Goal: Complete application form: Complete application form

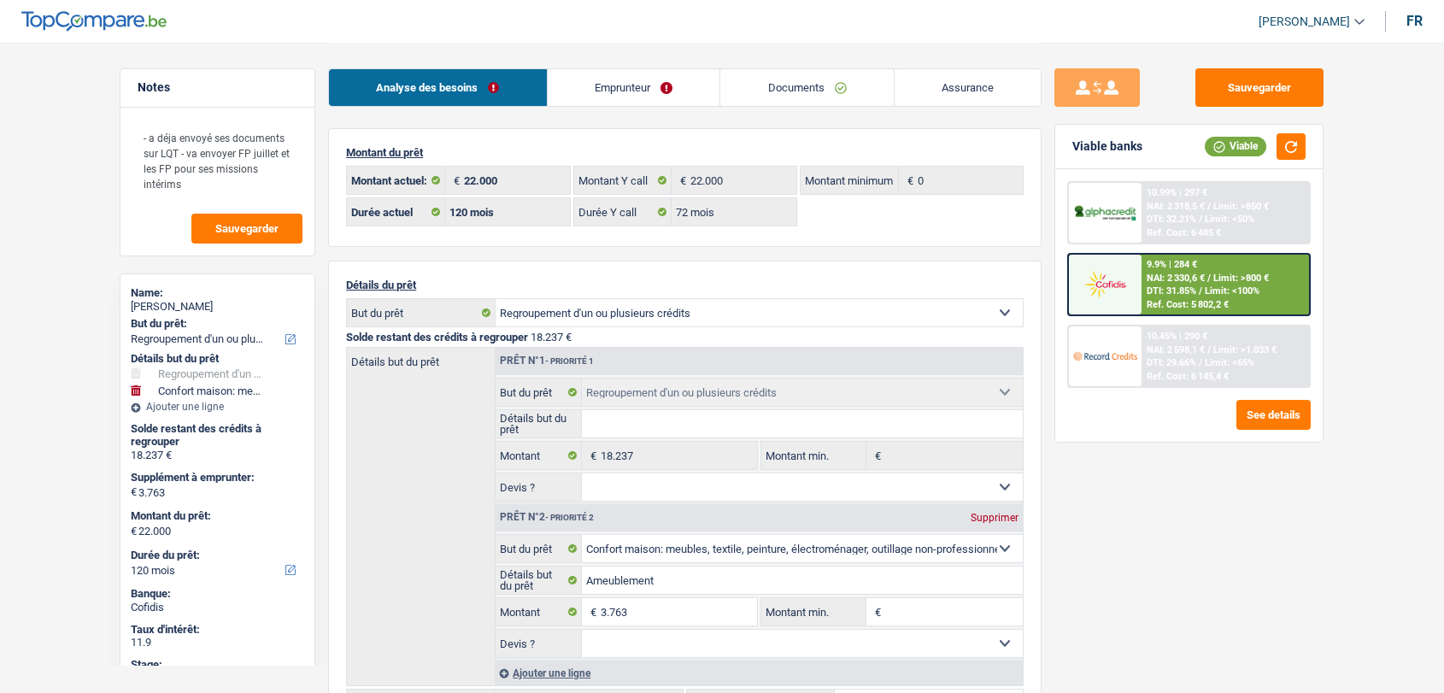
select select "refinancing"
select select "household"
select select "120"
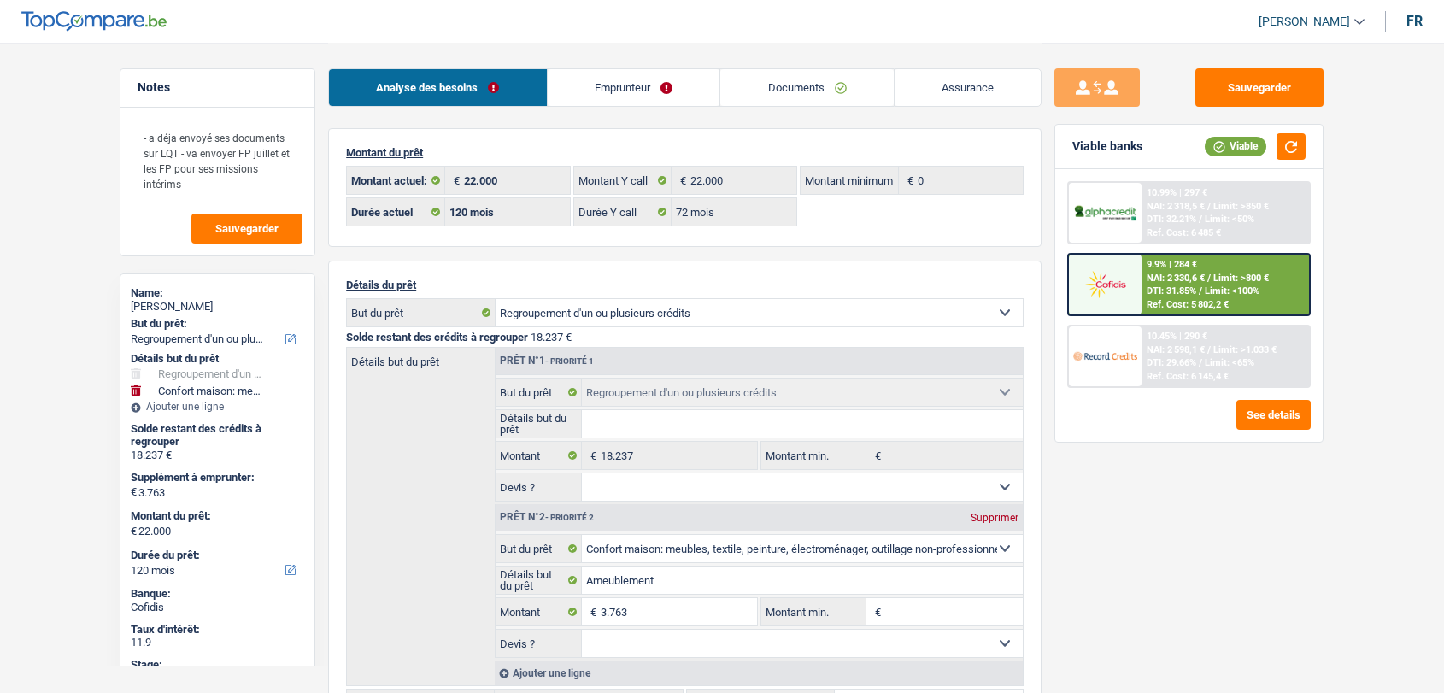
select select "72"
select select "refinancing"
select select "household"
select select "120"
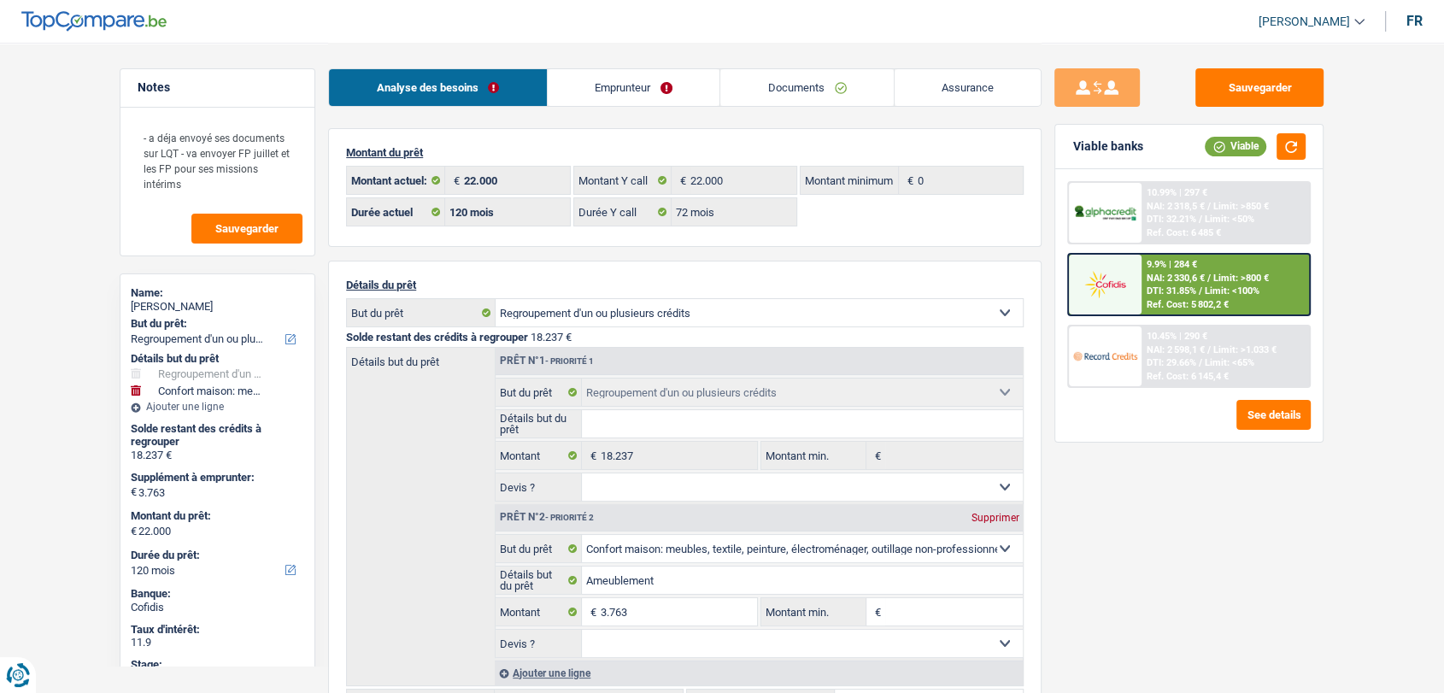
click at [658, 101] on link "Emprunteur" at bounding box center [634, 87] width 173 height 37
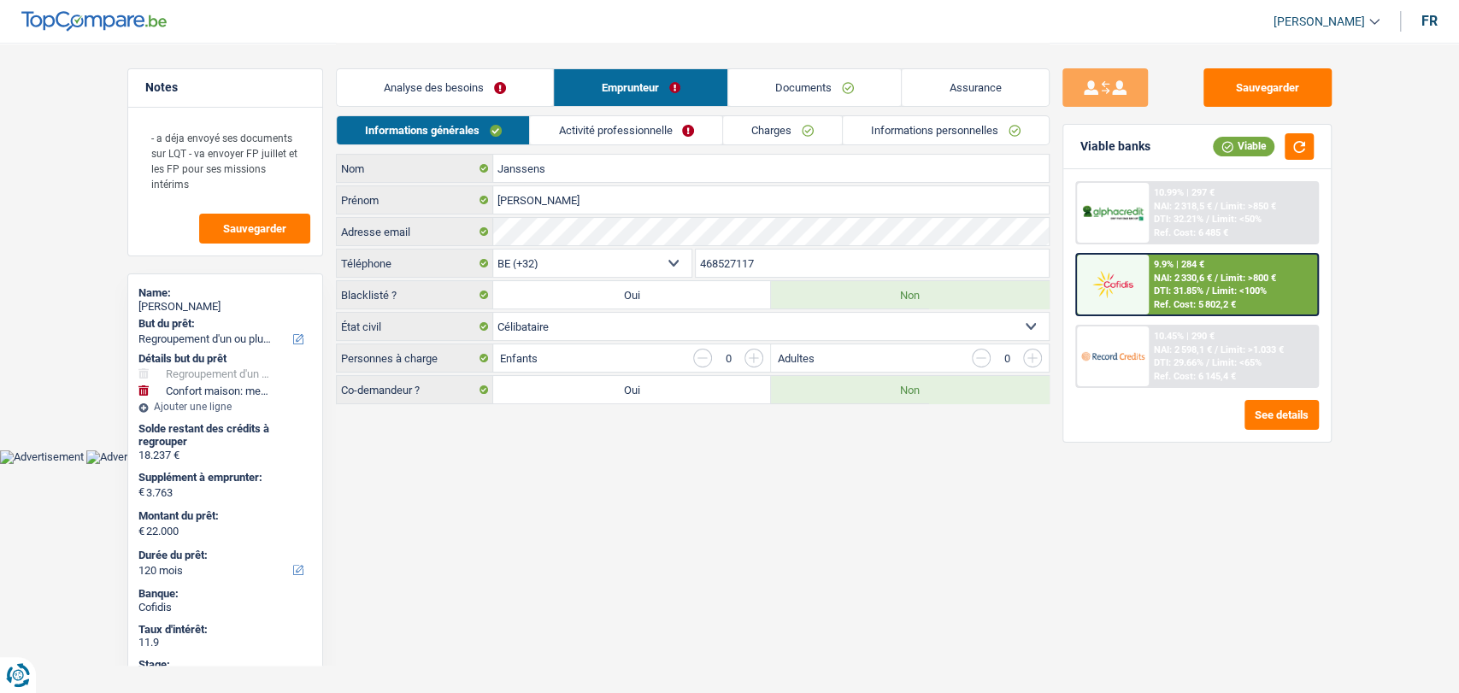
click at [881, 133] on link "Informations personnelles" at bounding box center [946, 130] width 206 height 28
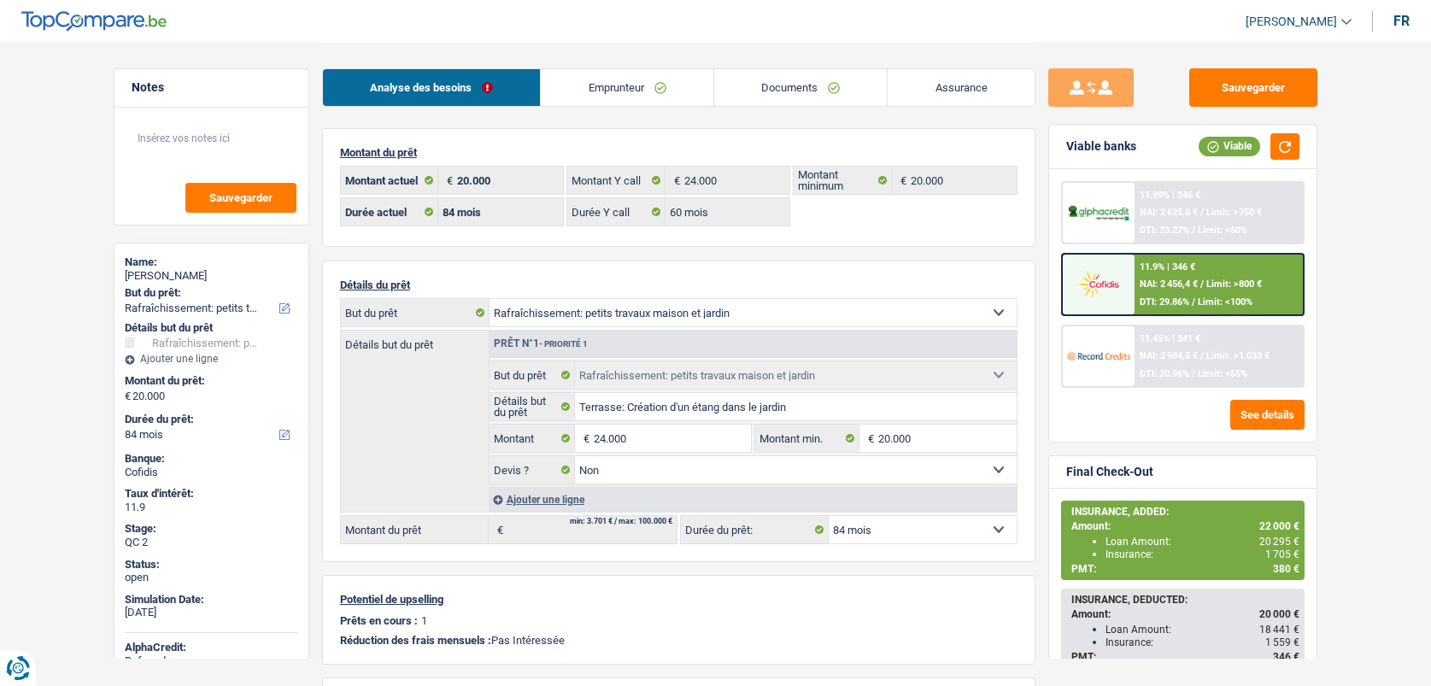
select select "houseOrGarden"
select select "84"
select select "60"
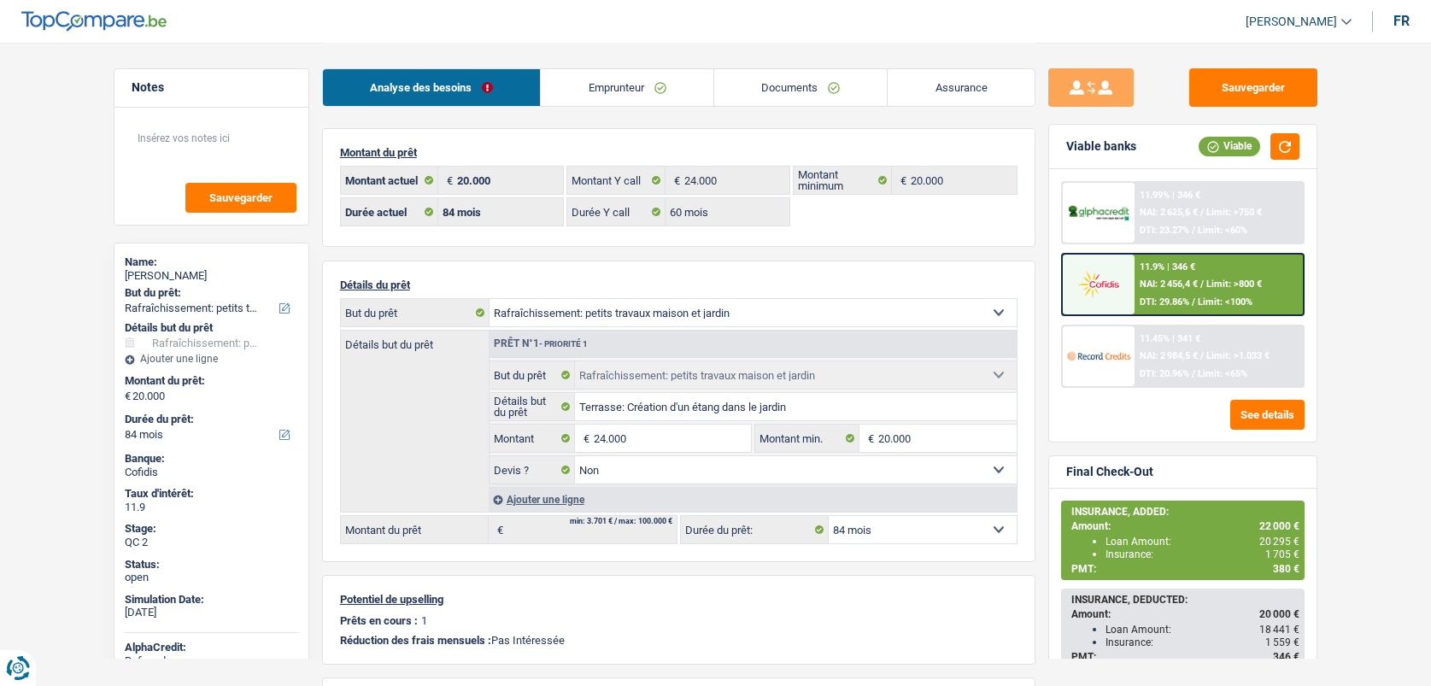
select select "houseOrGarden"
select select "false"
select select "84"
drag, startPoint x: 579, startPoint y: 77, endPoint x: 882, endPoint y: 121, distance: 305.8
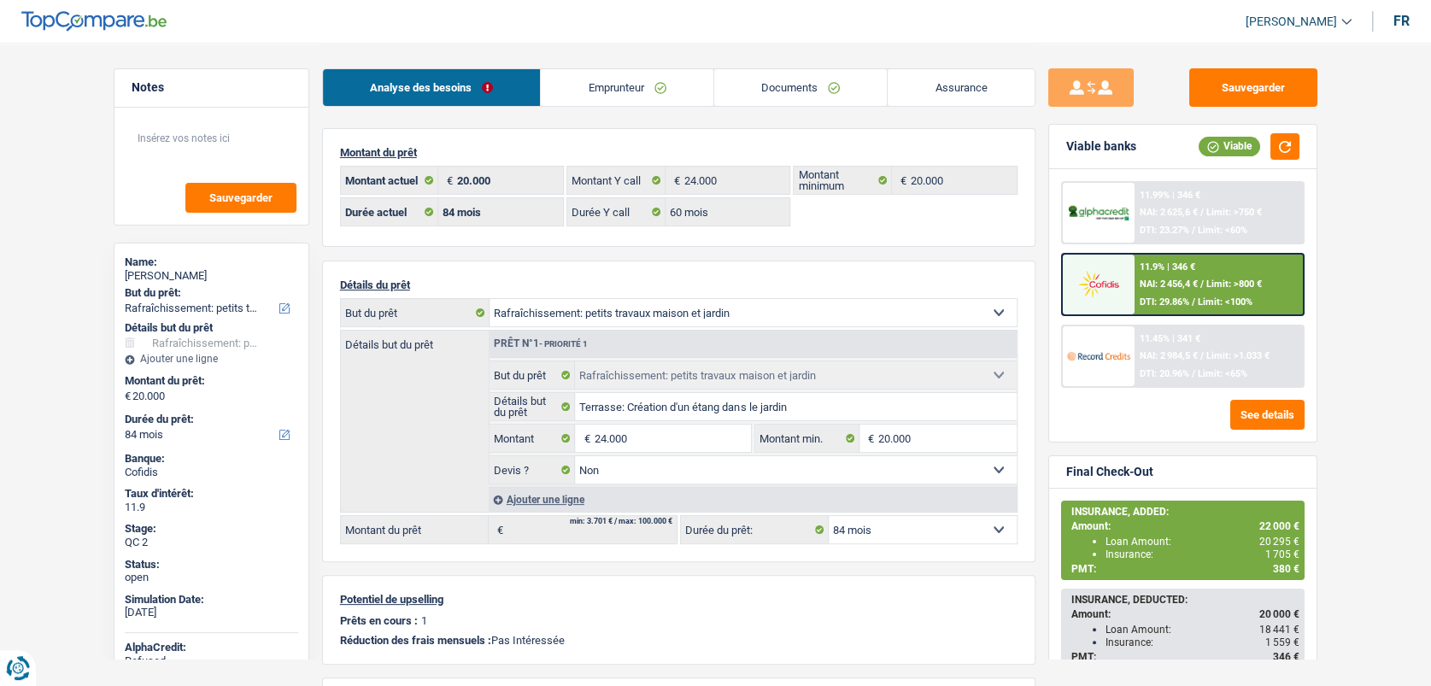
click at [579, 77] on link "Emprunteur" at bounding box center [627, 87] width 173 height 37
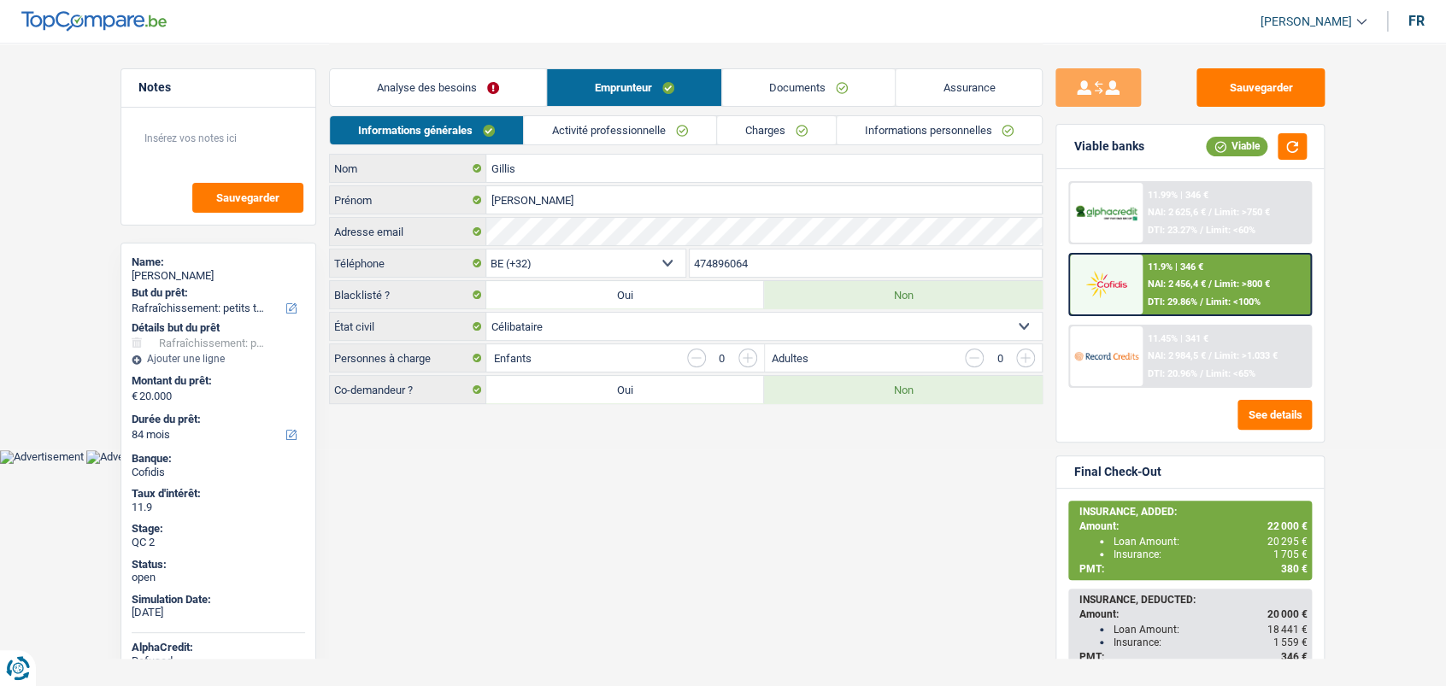
click at [886, 126] on link "Informations personnelles" at bounding box center [940, 130] width 206 height 28
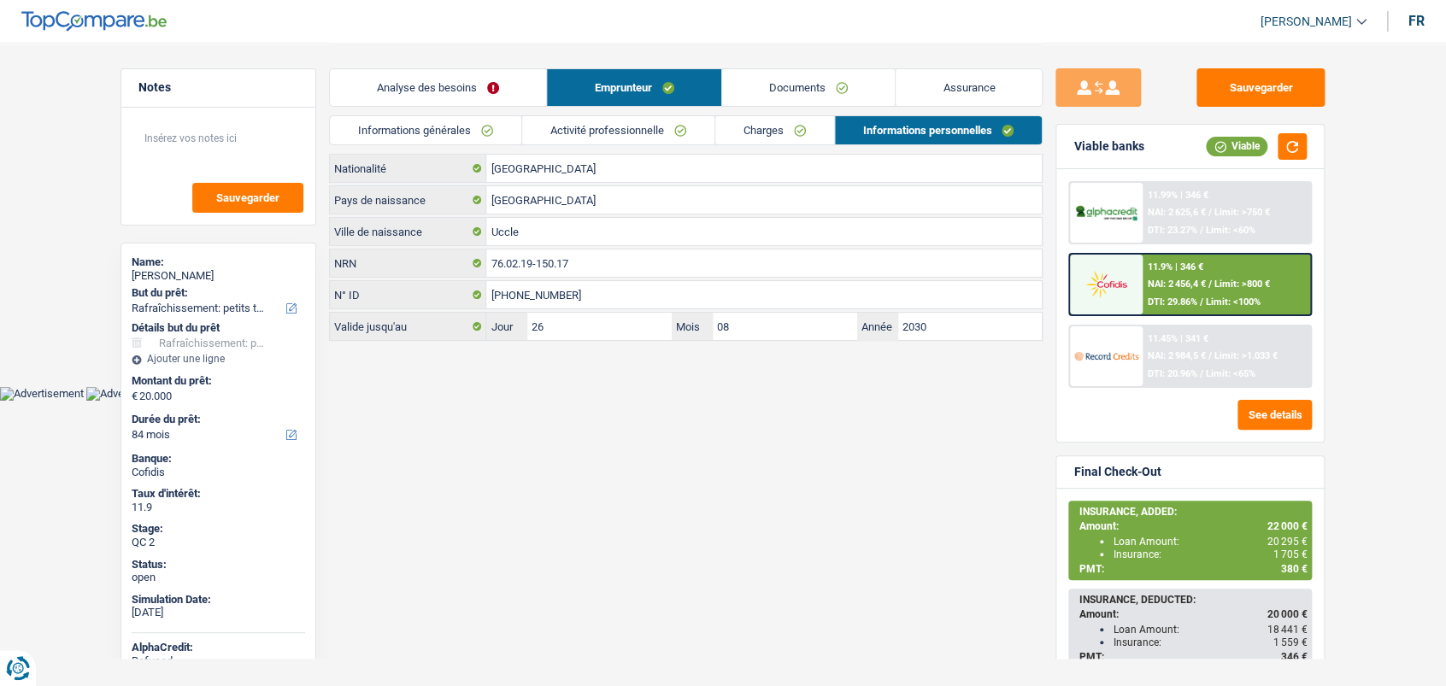
click at [687, 401] on html "Vous avez le contrôle de vos données Nous utilisons des cookies, tout comme nos…" at bounding box center [723, 200] width 1446 height 401
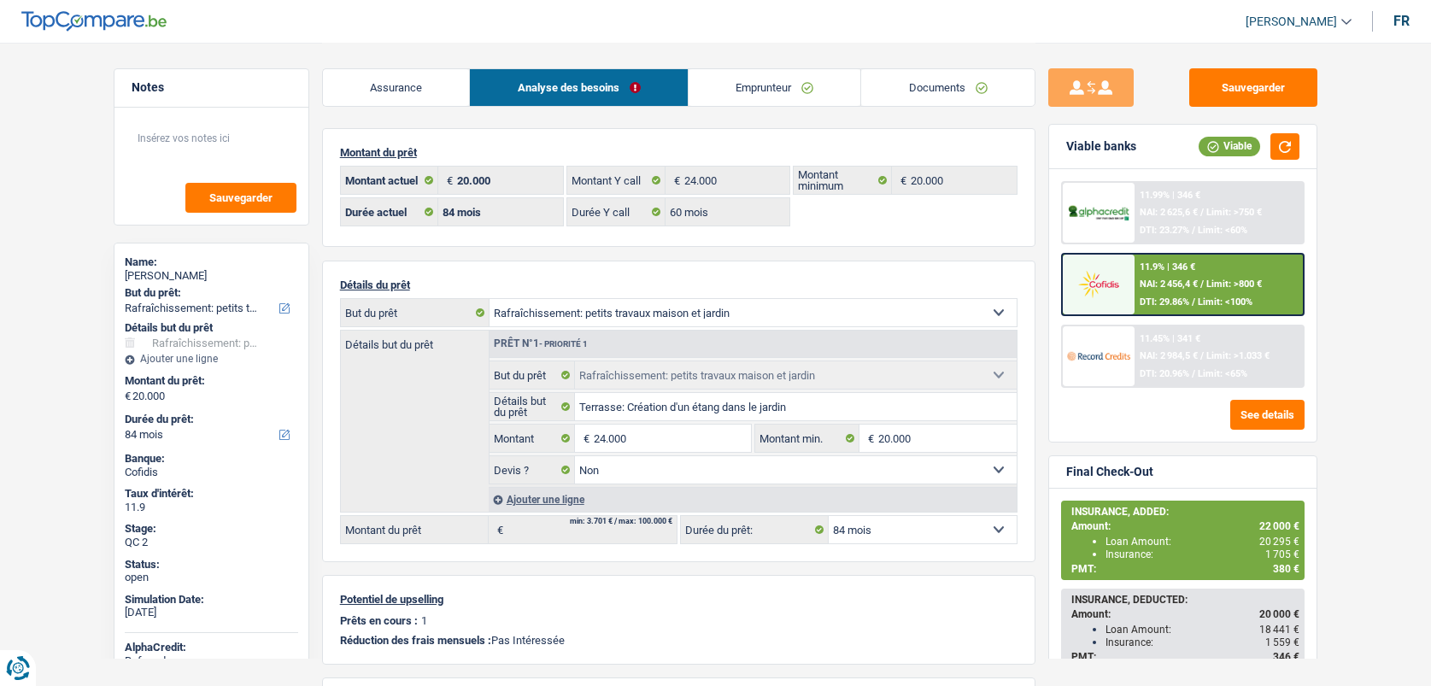
select select "houseOrGarden"
select select "84"
select select "60"
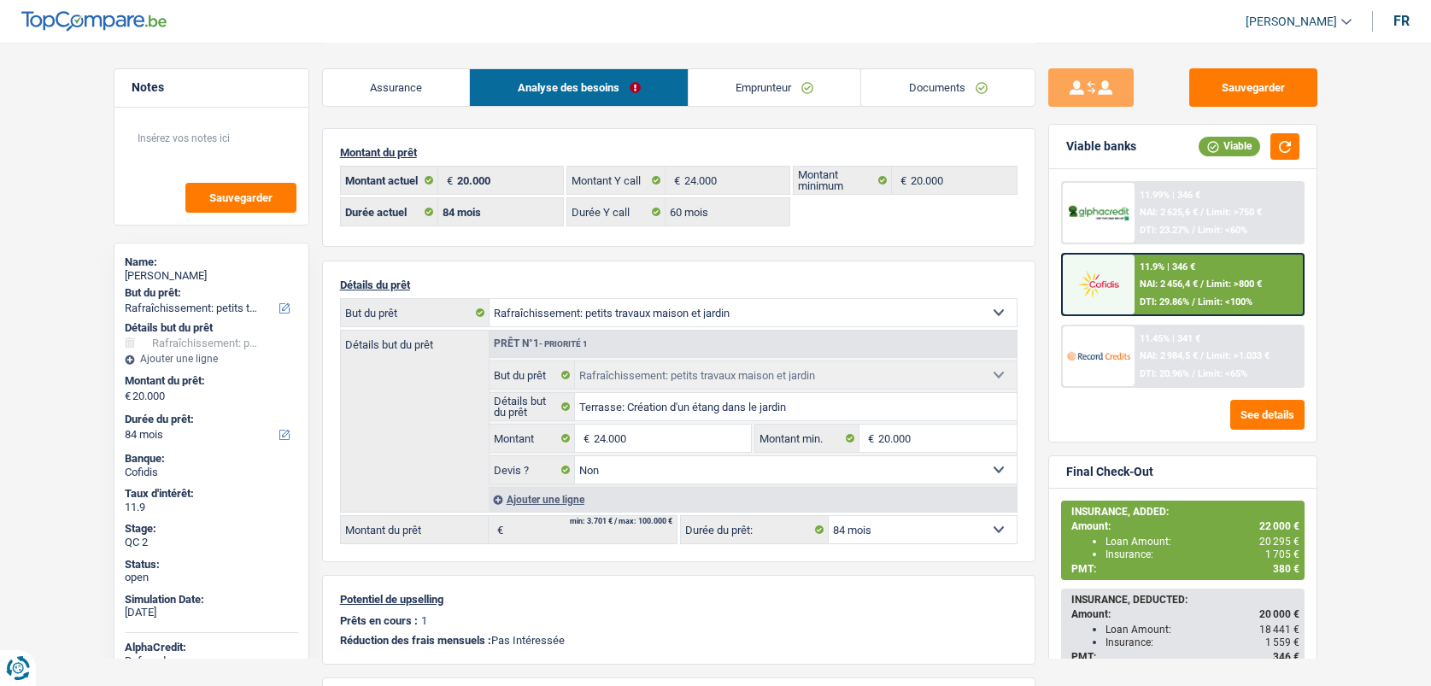
select select "houseOrGarden"
select select "false"
select select "84"
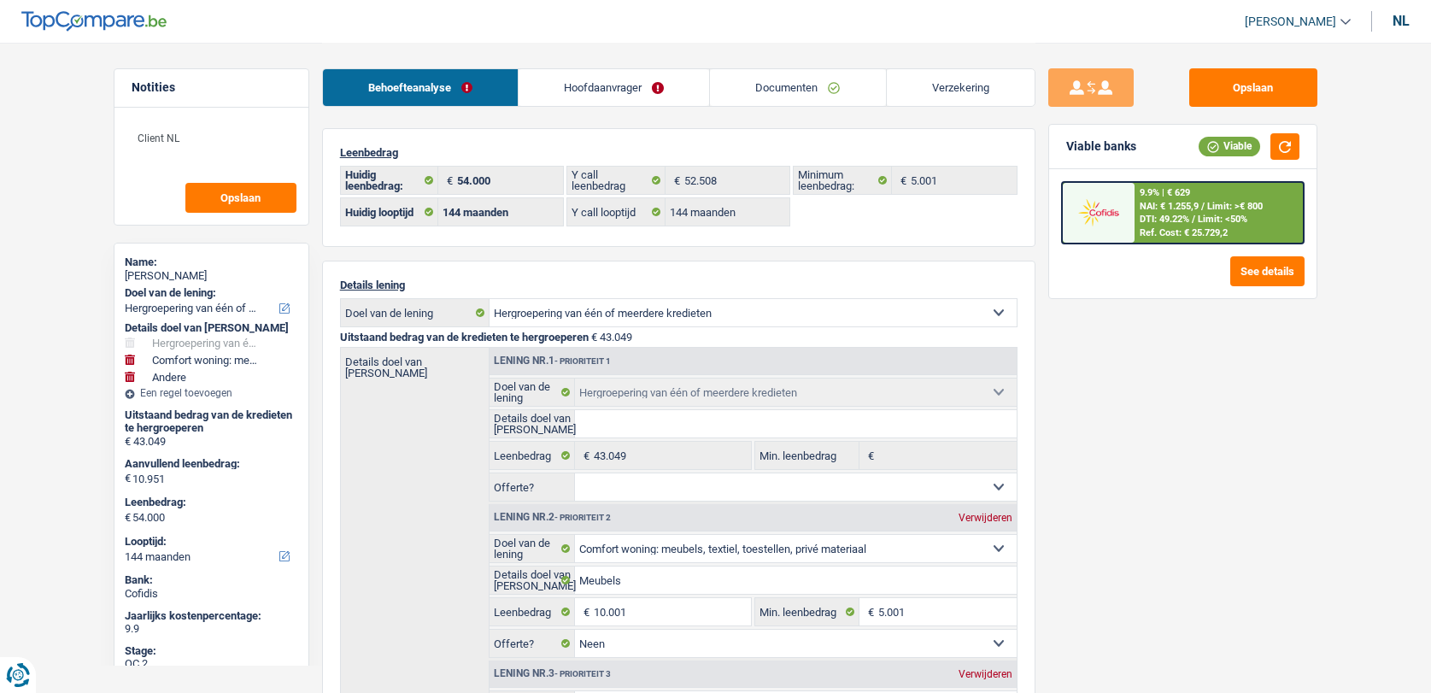
select select "refinancing"
select select "household"
select select "other"
select select "144"
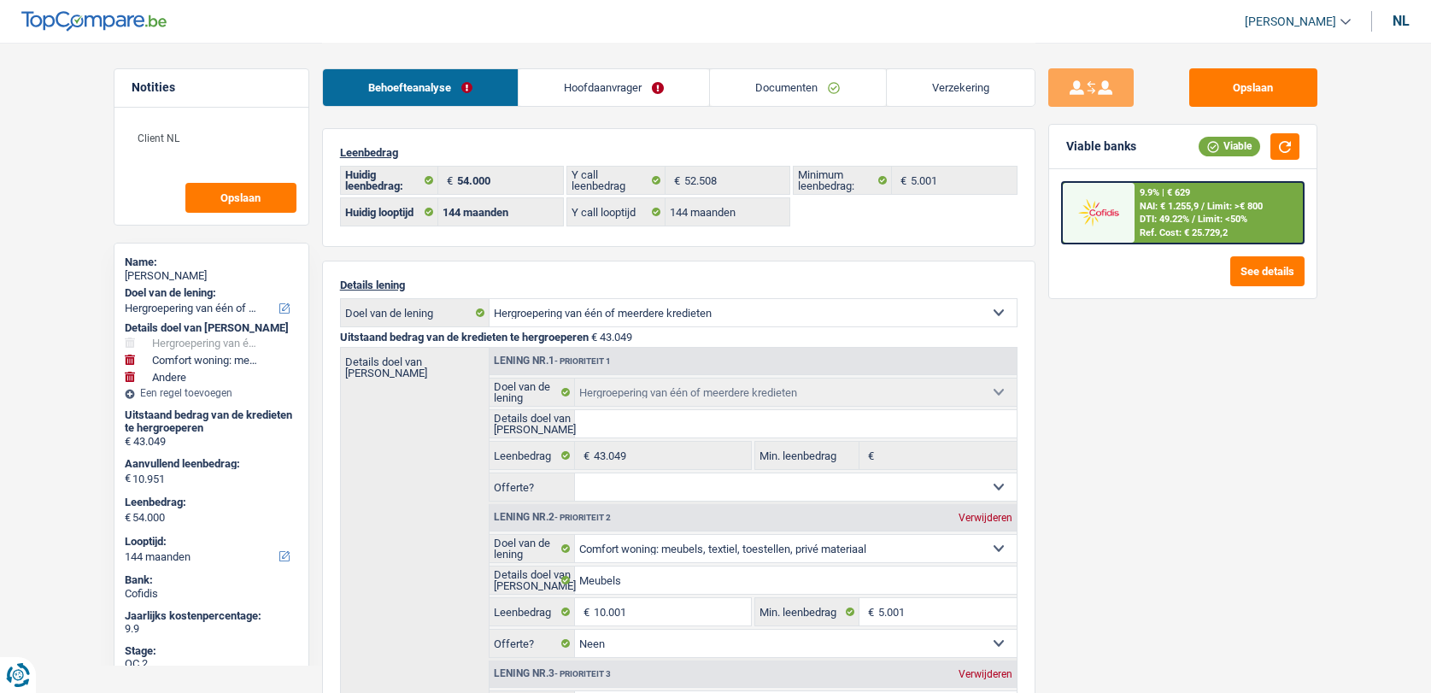
select select "144"
select select "refinancing"
select select "household"
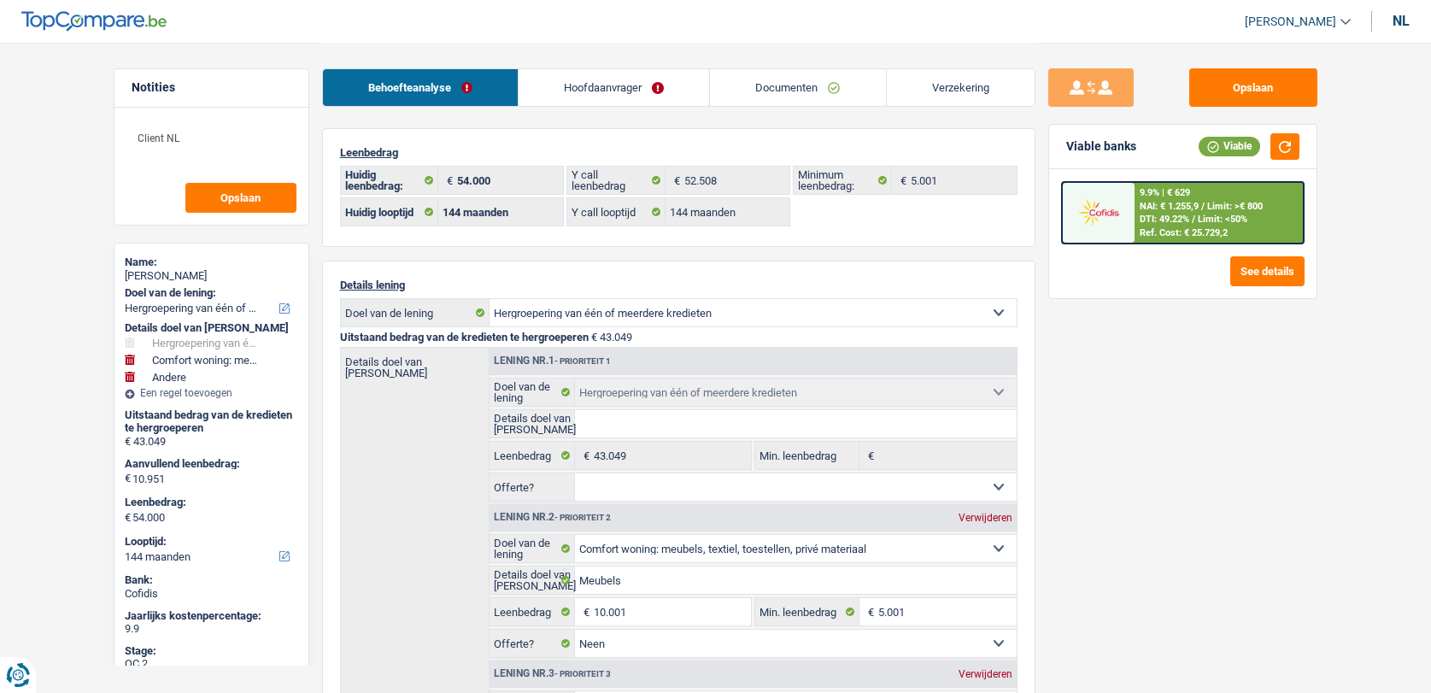
select select "false"
select select "other"
select select "144"
click at [771, 83] on link "Documenten" at bounding box center [797, 87] width 175 height 37
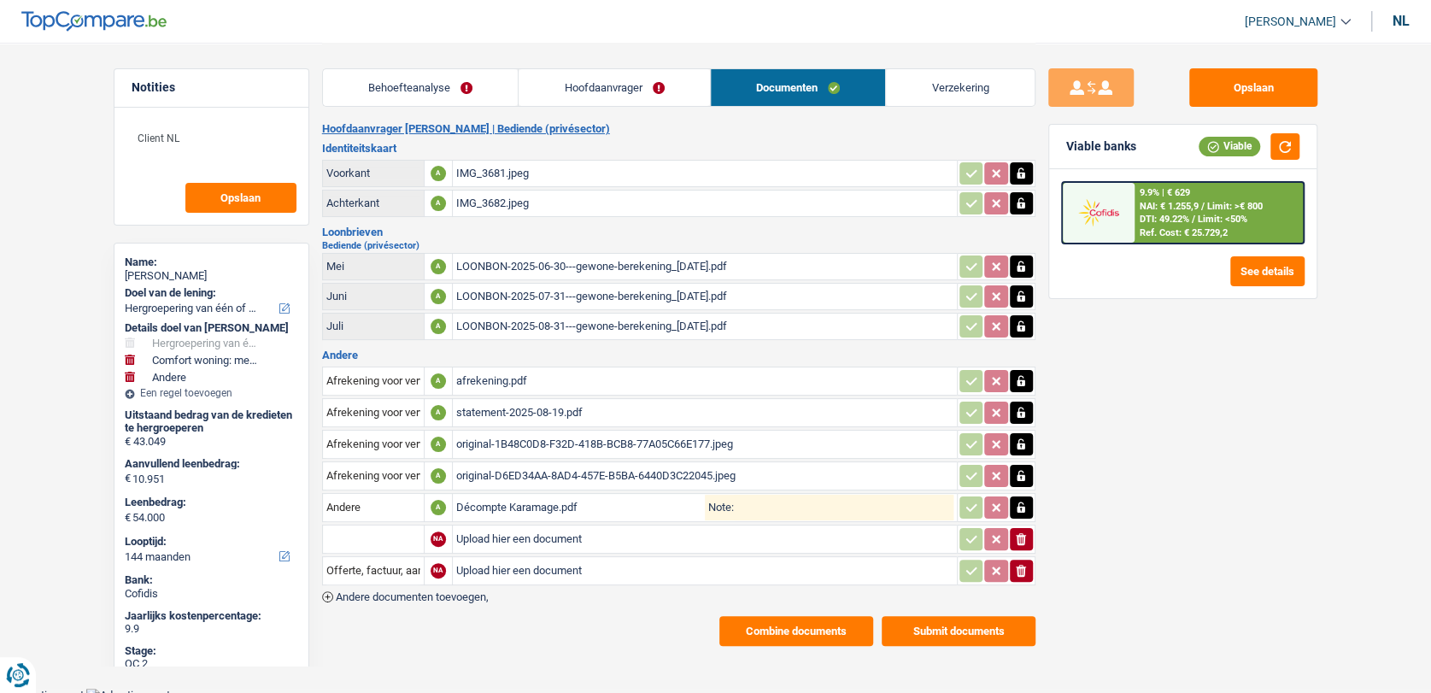
scroll to position [9, 0]
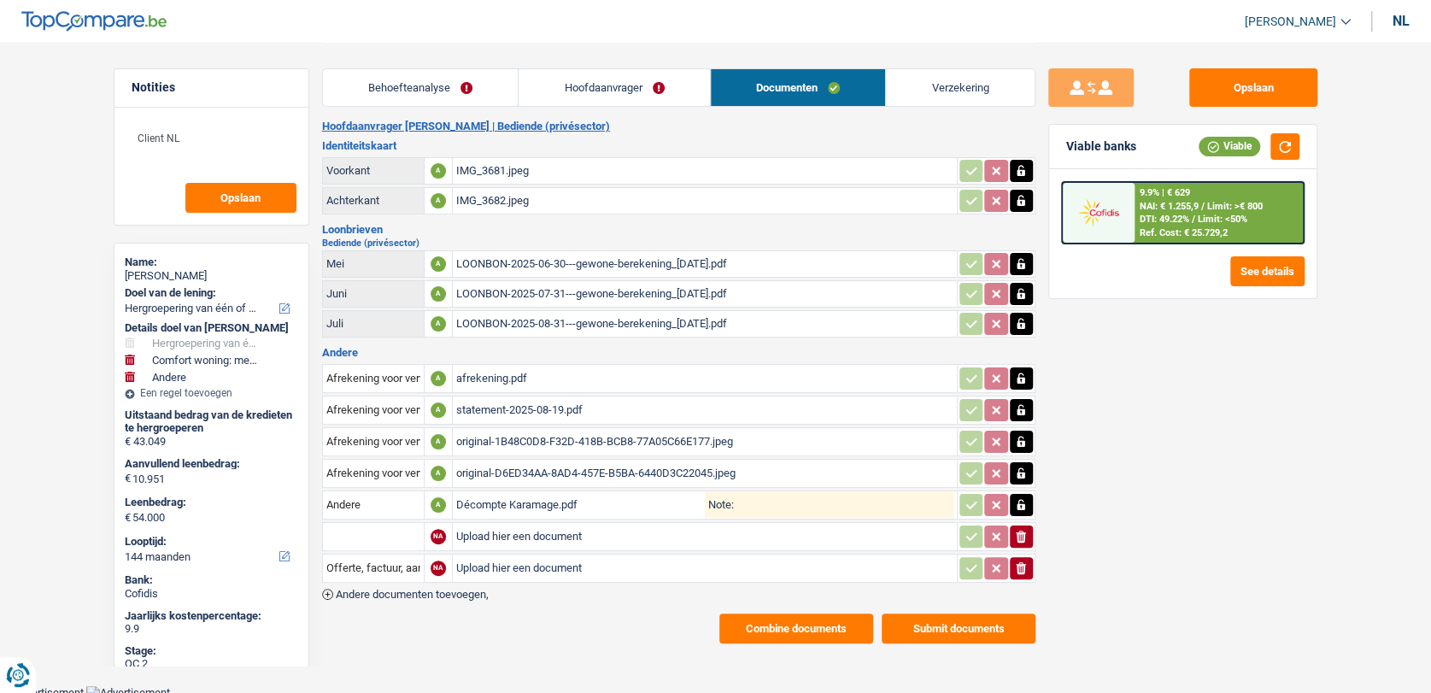
click at [514, 493] on div "Décompte Karamage.pdf" at bounding box center [580, 505] width 249 height 26
click at [537, 461] on div "original-D6ED34AA-8AD4-457E-B5BA-6440D3C22045.jpeg" at bounding box center [704, 474] width 497 height 26
click at [555, 436] on div "original-1B48C0D8-F32D-418B-BCB8-77A05C66E177.jpeg" at bounding box center [704, 442] width 497 height 26
click at [498, 376] on div "afrekening.pdf" at bounding box center [704, 379] width 497 height 26
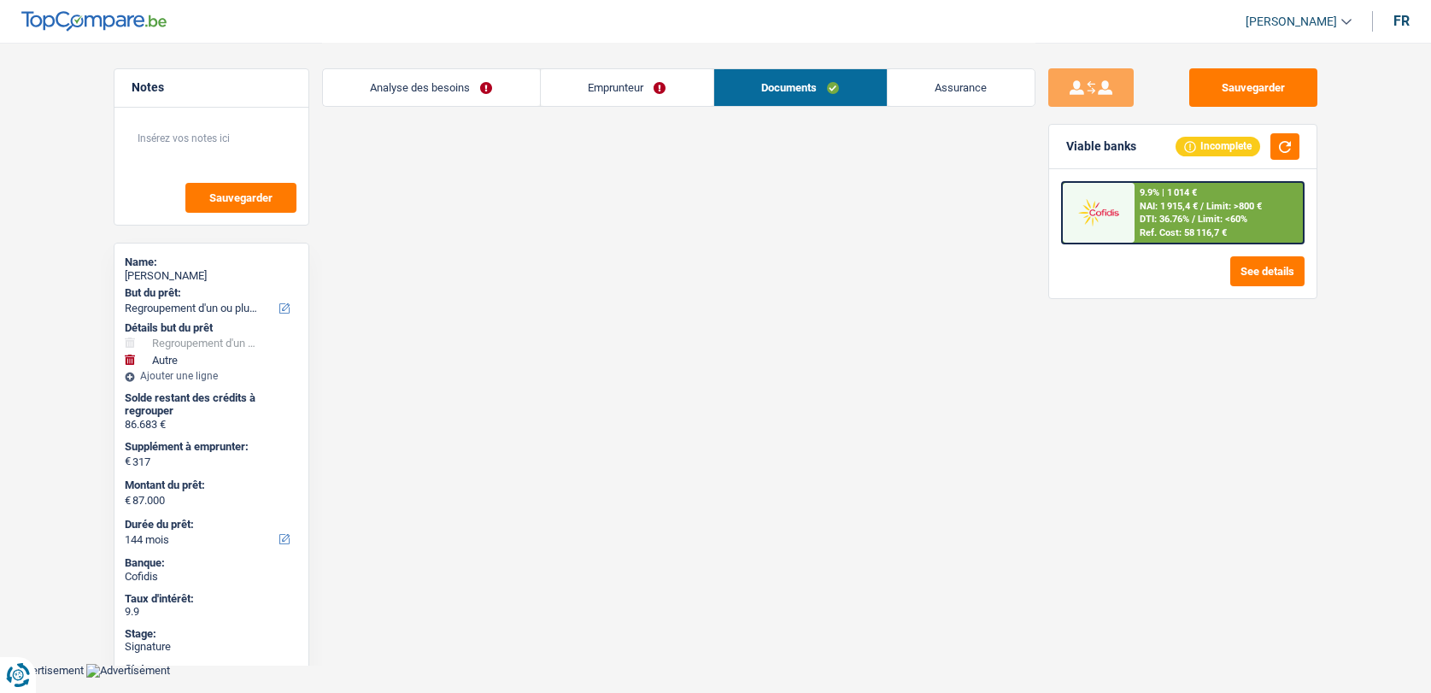
select select "refinancing"
select select "other"
select select "144"
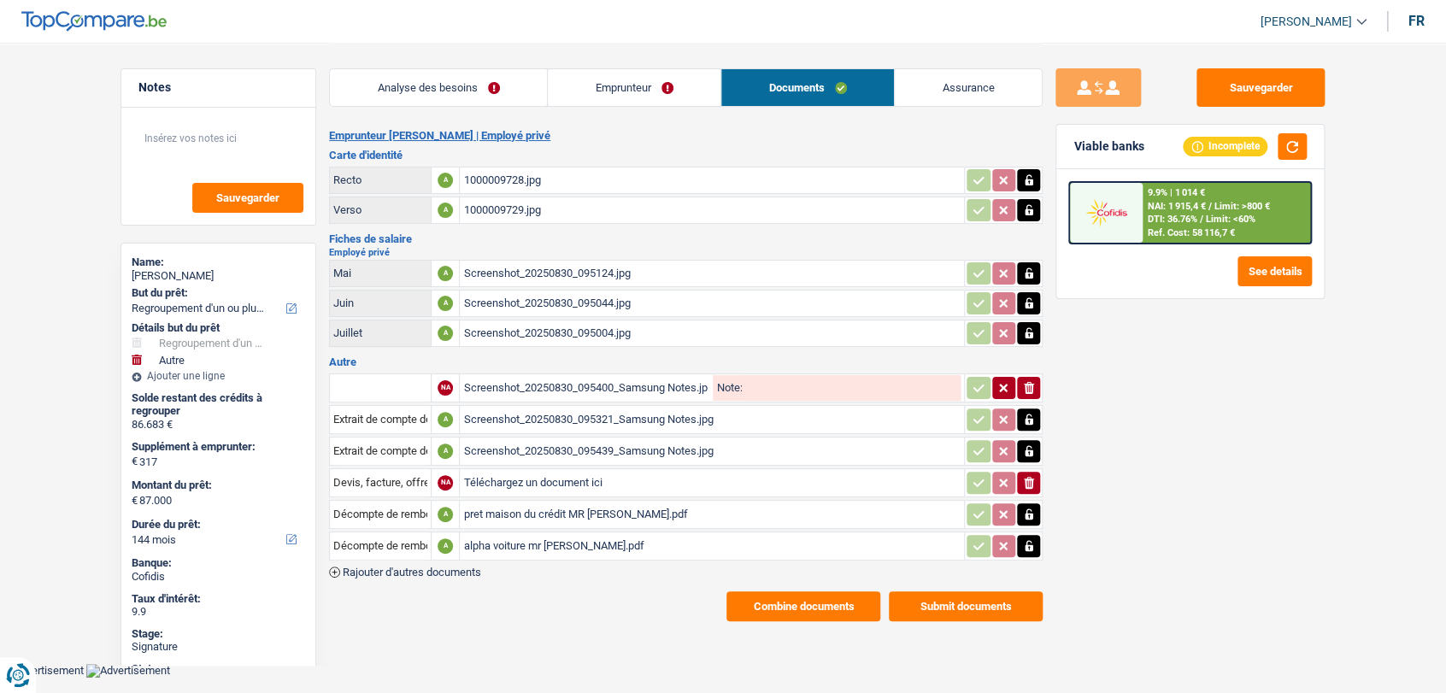
click at [526, 504] on div "pret maison du crédit MR [PERSON_NAME].pdf" at bounding box center [711, 515] width 497 height 26
click at [552, 538] on div "alpha voiture mr [PERSON_NAME].pdf" at bounding box center [711, 546] width 497 height 26
click at [606, 82] on link "Emprunteur" at bounding box center [634, 87] width 173 height 37
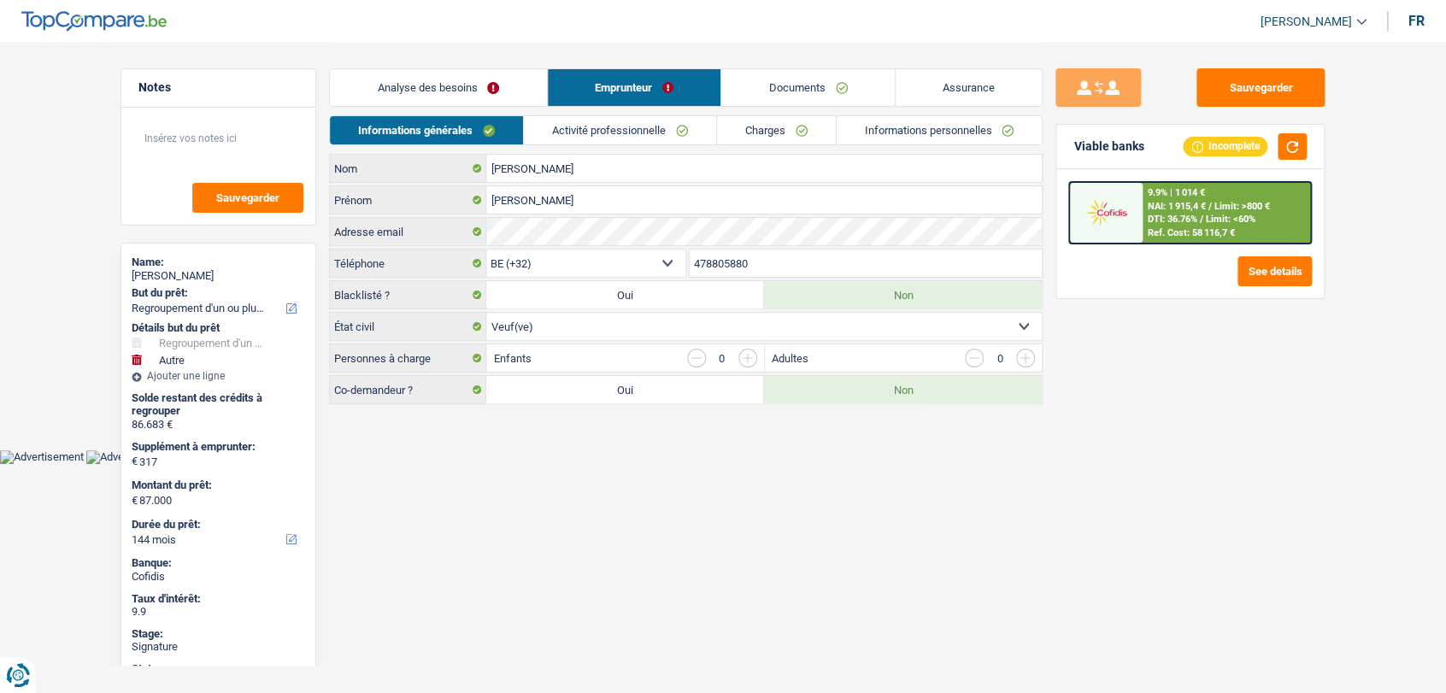
click at [743, 137] on link "Charges" at bounding box center [776, 130] width 119 height 28
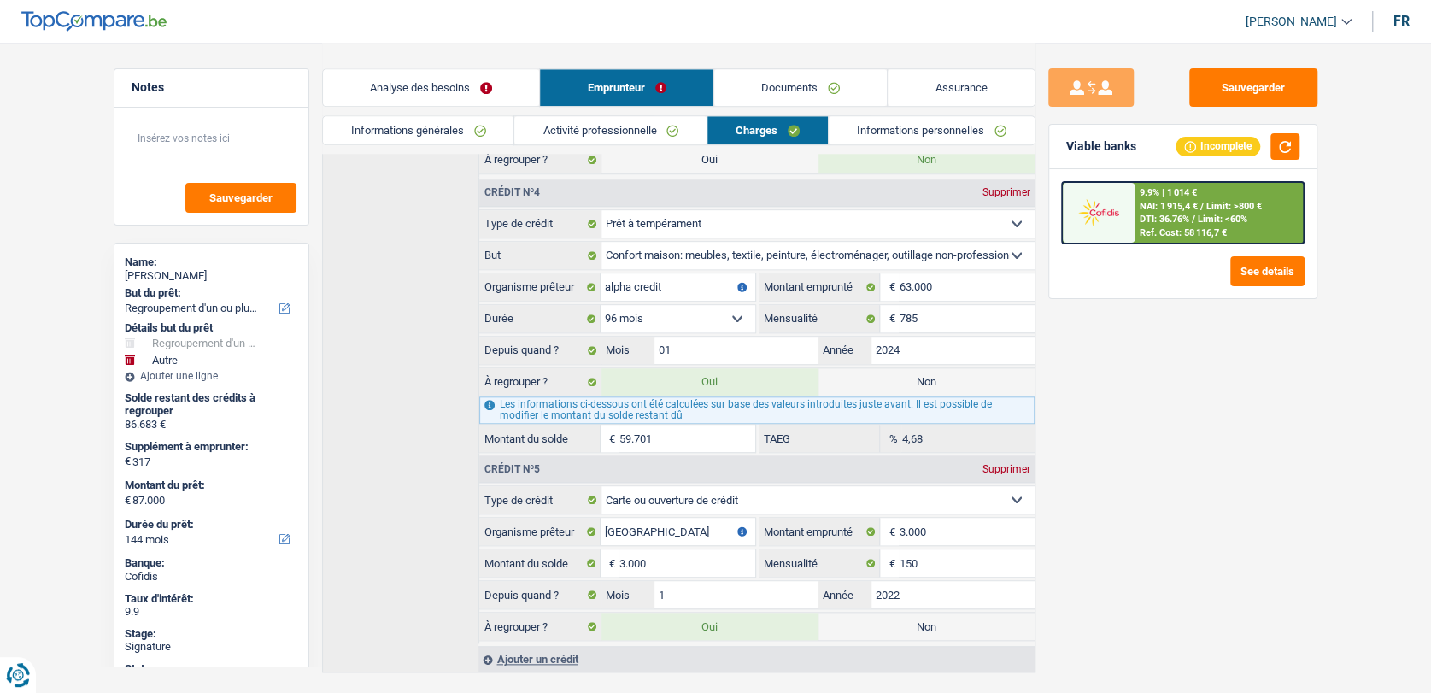
scroll to position [971, 0]
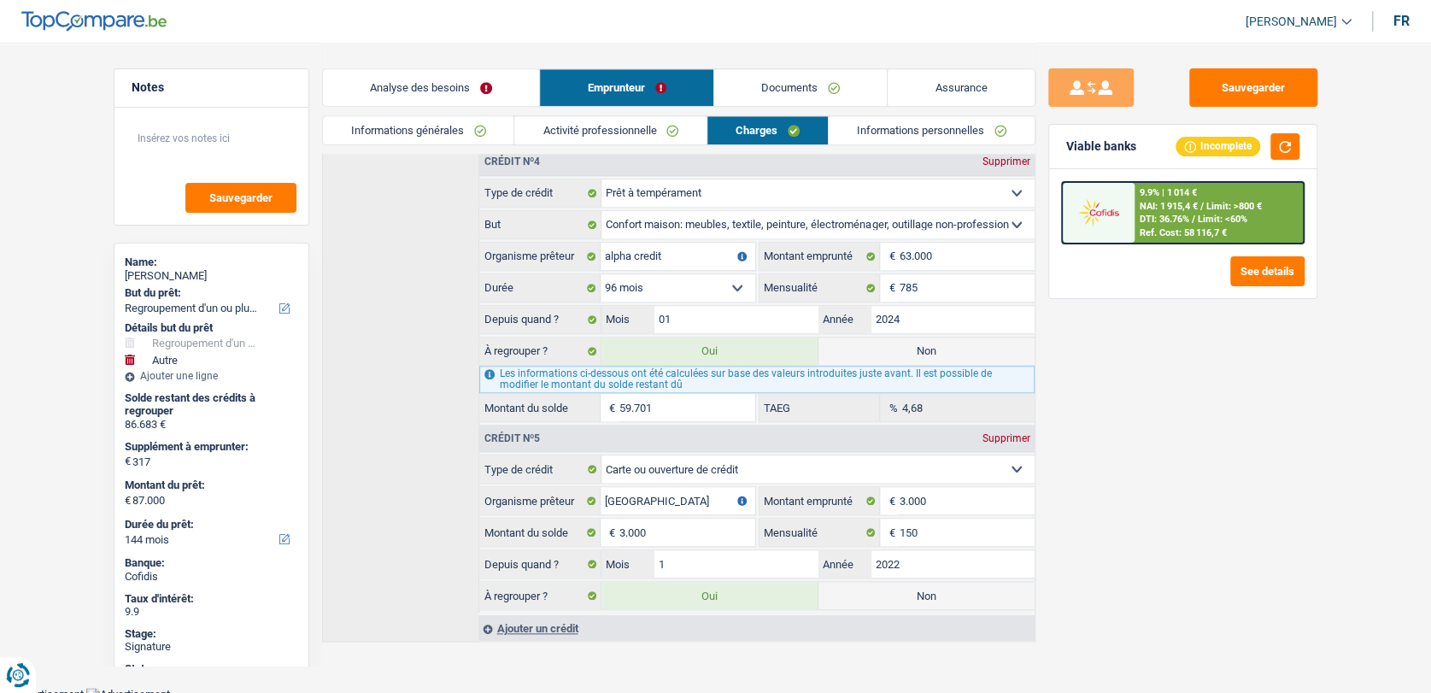
click at [793, 84] on link "Documents" at bounding box center [800, 87] width 173 height 37
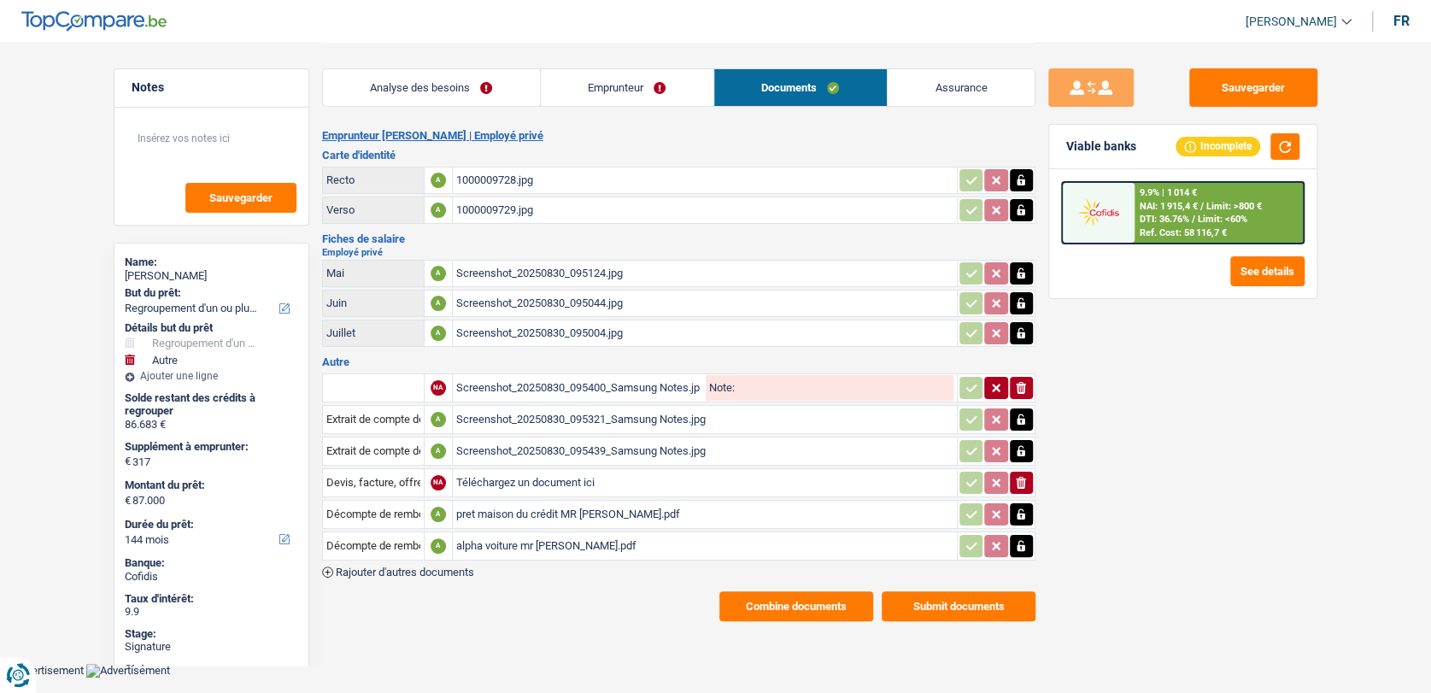
scroll to position [0, 0]
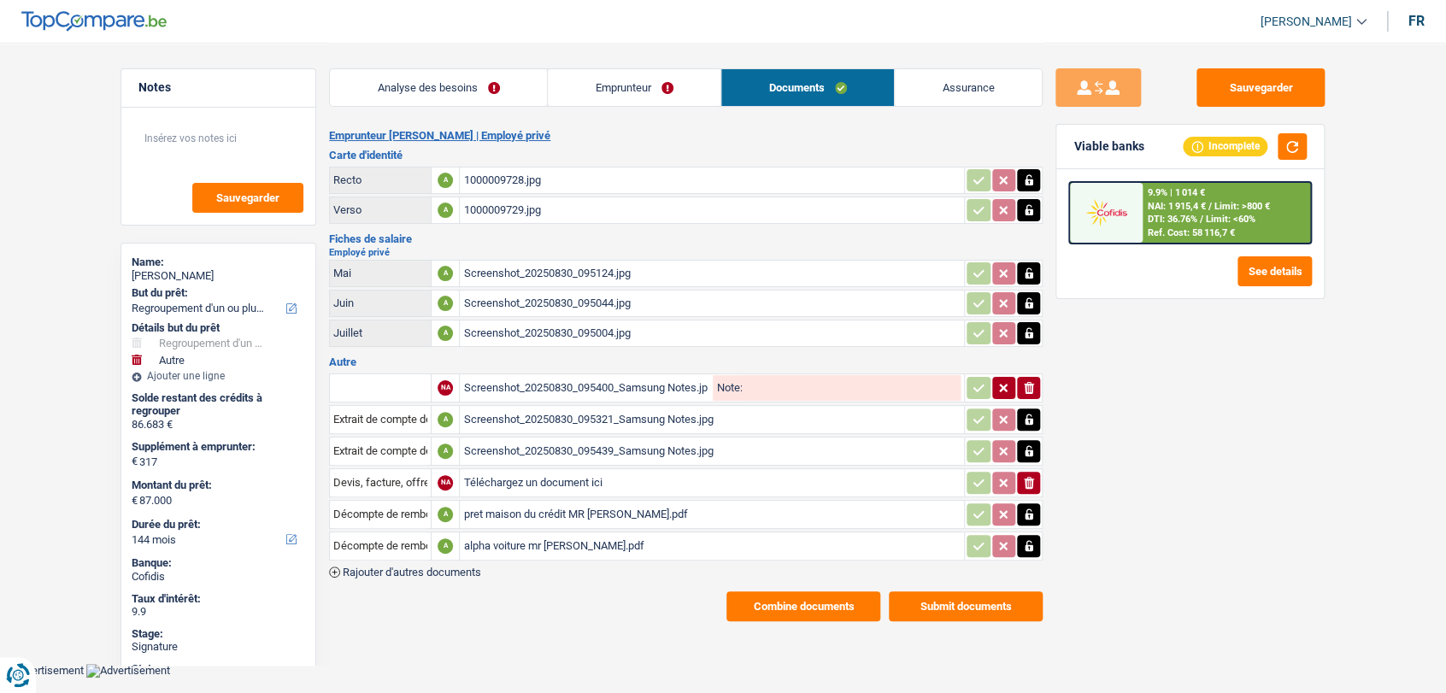
click at [538, 451] on div "Screenshot_20250830_095439_Samsung Notes.jpg" at bounding box center [711, 451] width 497 height 26
click at [506, 508] on div "pret maison du crédit MR [PERSON_NAME].pdf" at bounding box center [711, 515] width 497 height 26
click at [634, 70] on link "Emprunteur" at bounding box center [634, 87] width 173 height 37
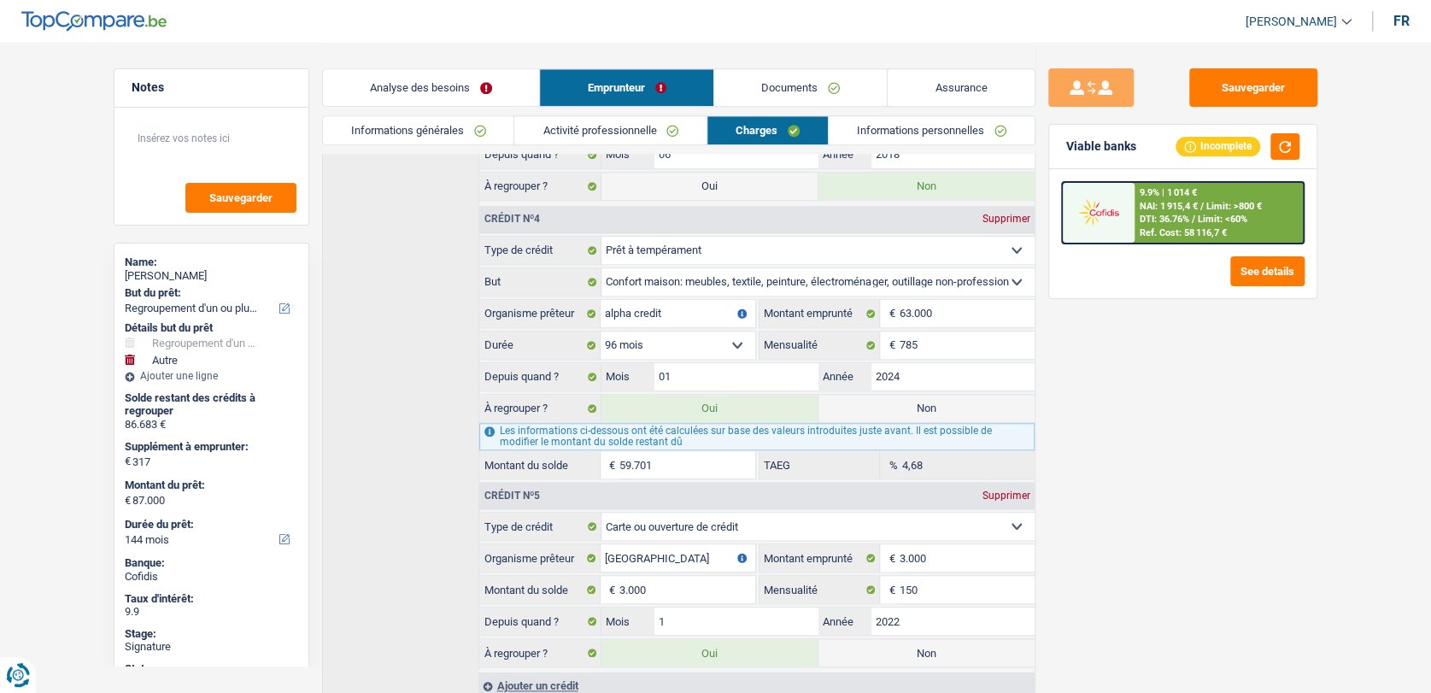
scroll to position [971, 0]
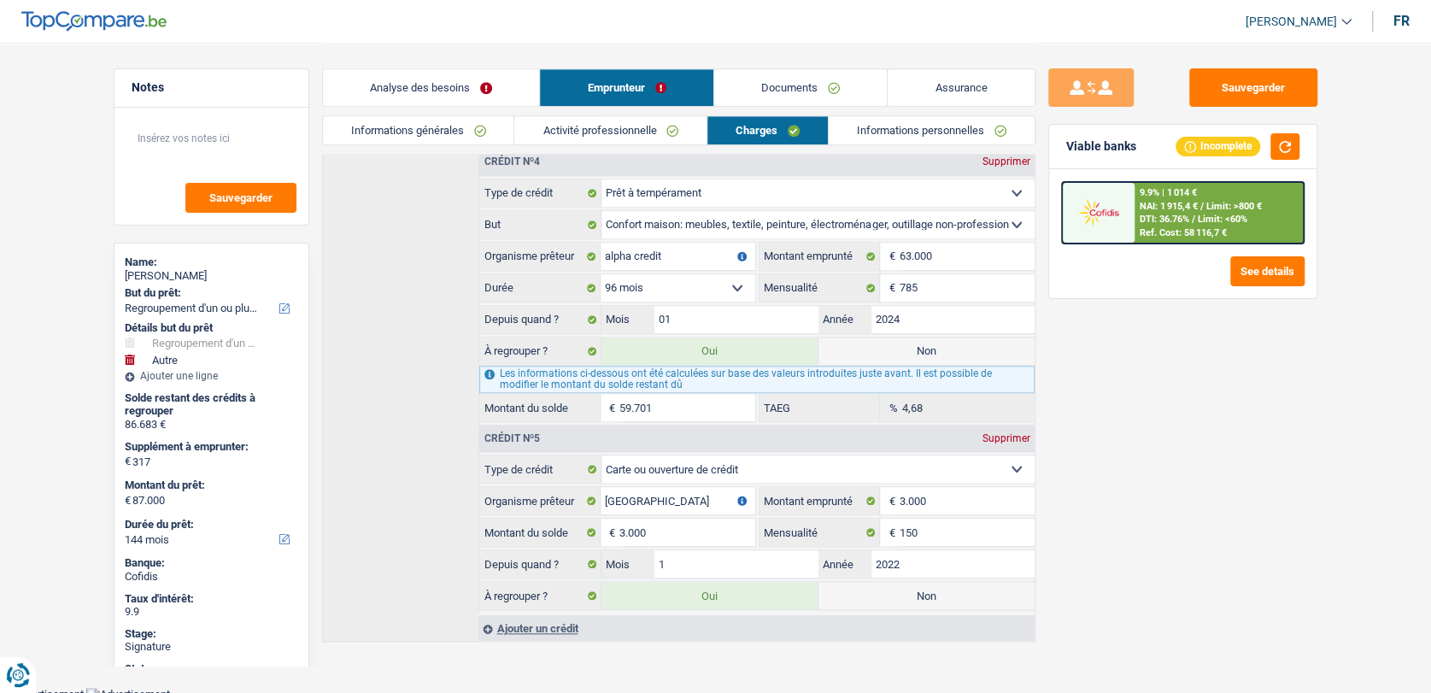
click at [774, 78] on link "Documents" at bounding box center [800, 87] width 173 height 37
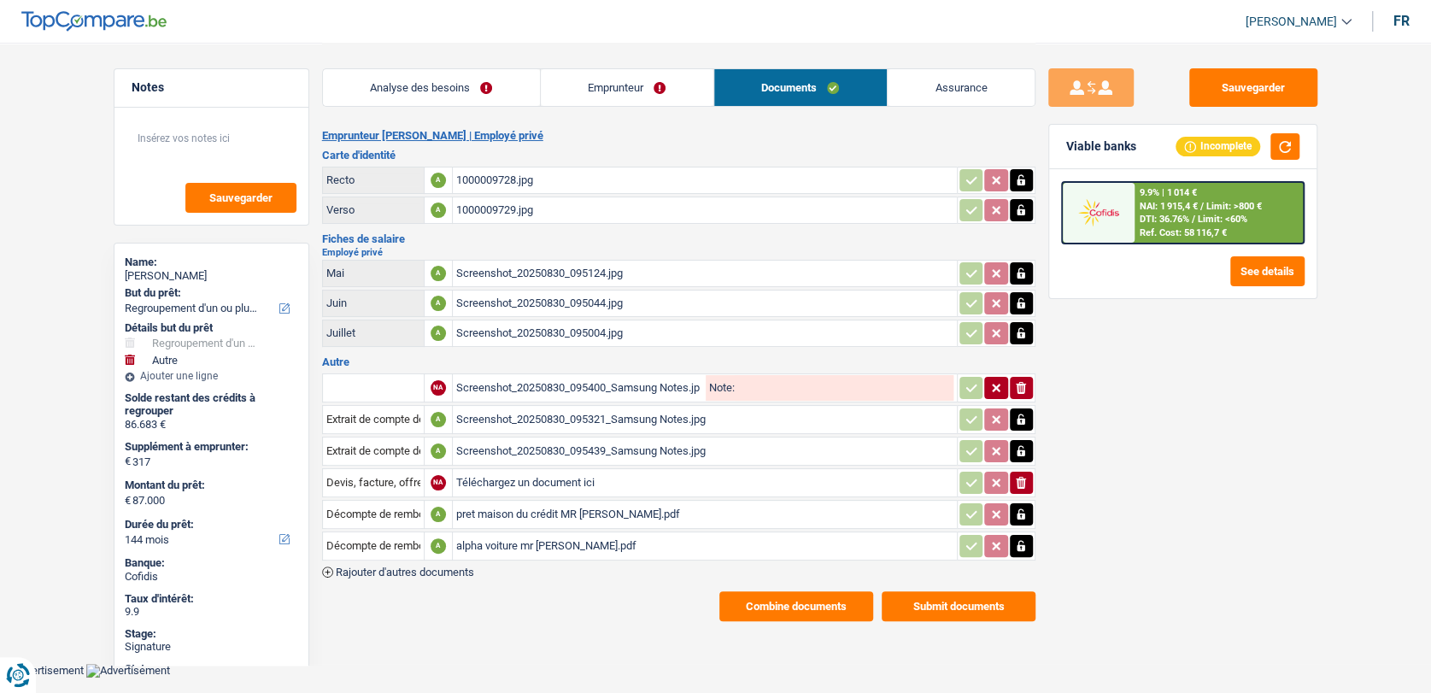
scroll to position [0, 0]
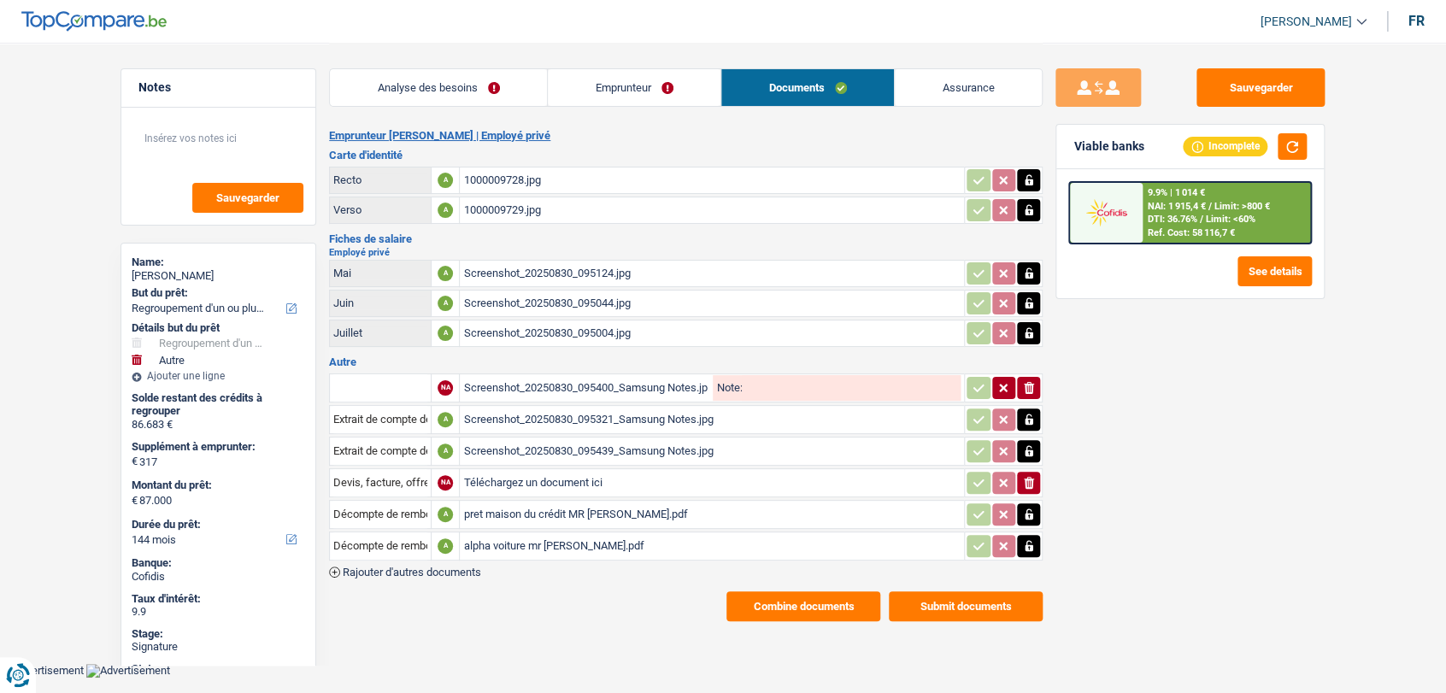
click at [552, 541] on div "alpha voiture mr [PERSON_NAME].pdf" at bounding box center [711, 546] width 497 height 26
click at [622, 77] on link "Emprunteur" at bounding box center [634, 87] width 173 height 37
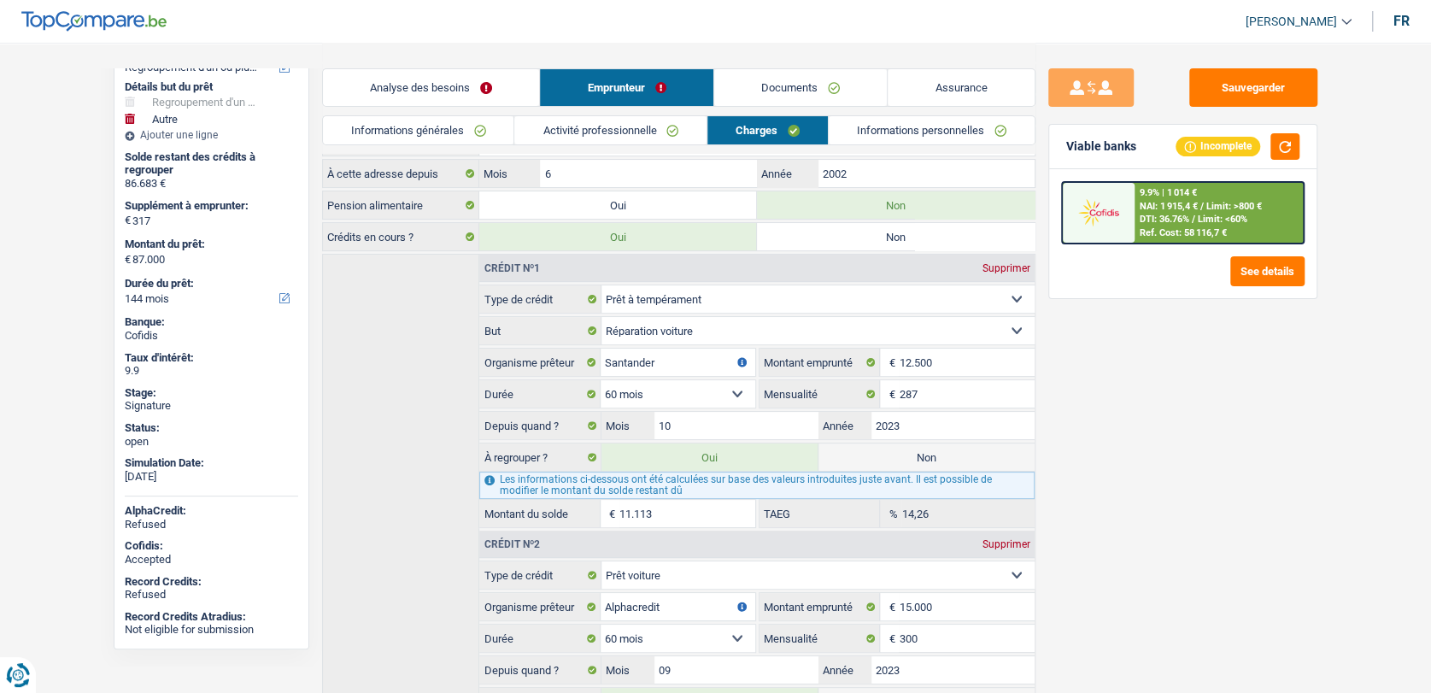
scroll to position [197, 0]
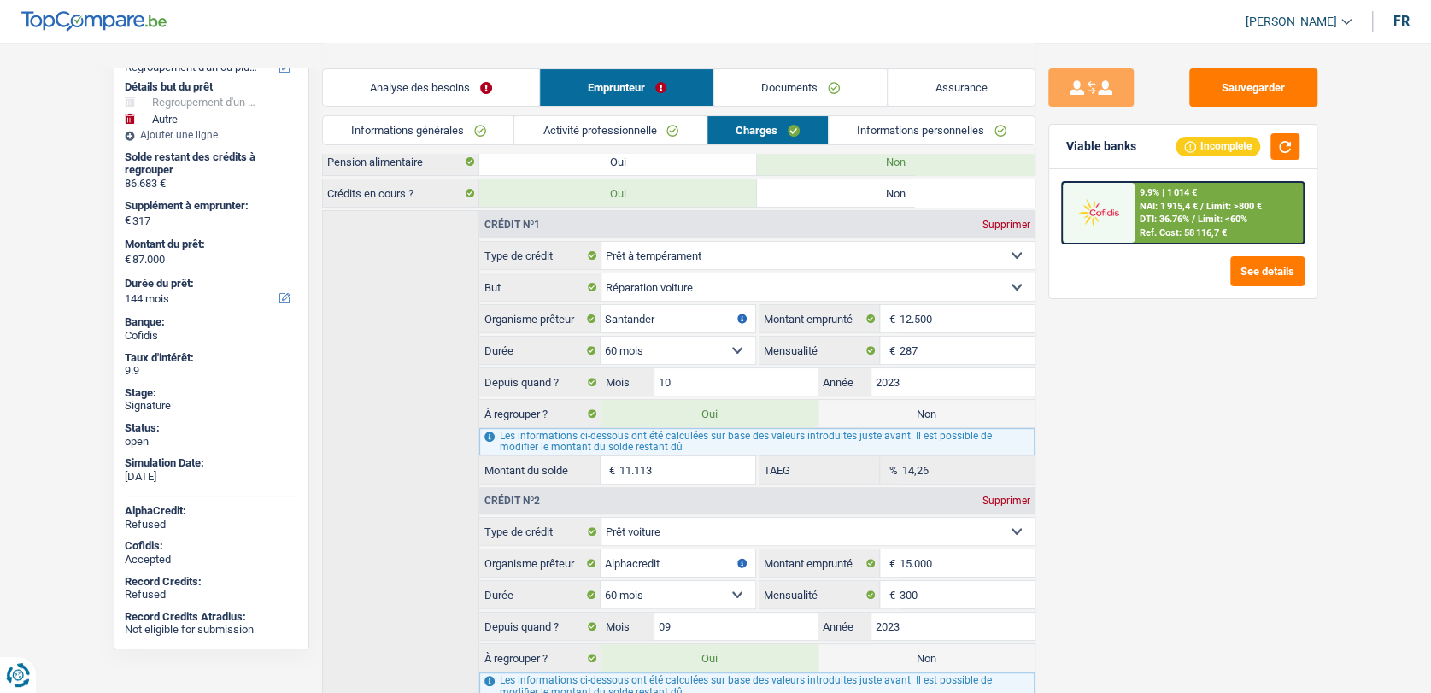
click at [793, 84] on link "Documents" at bounding box center [800, 87] width 173 height 37
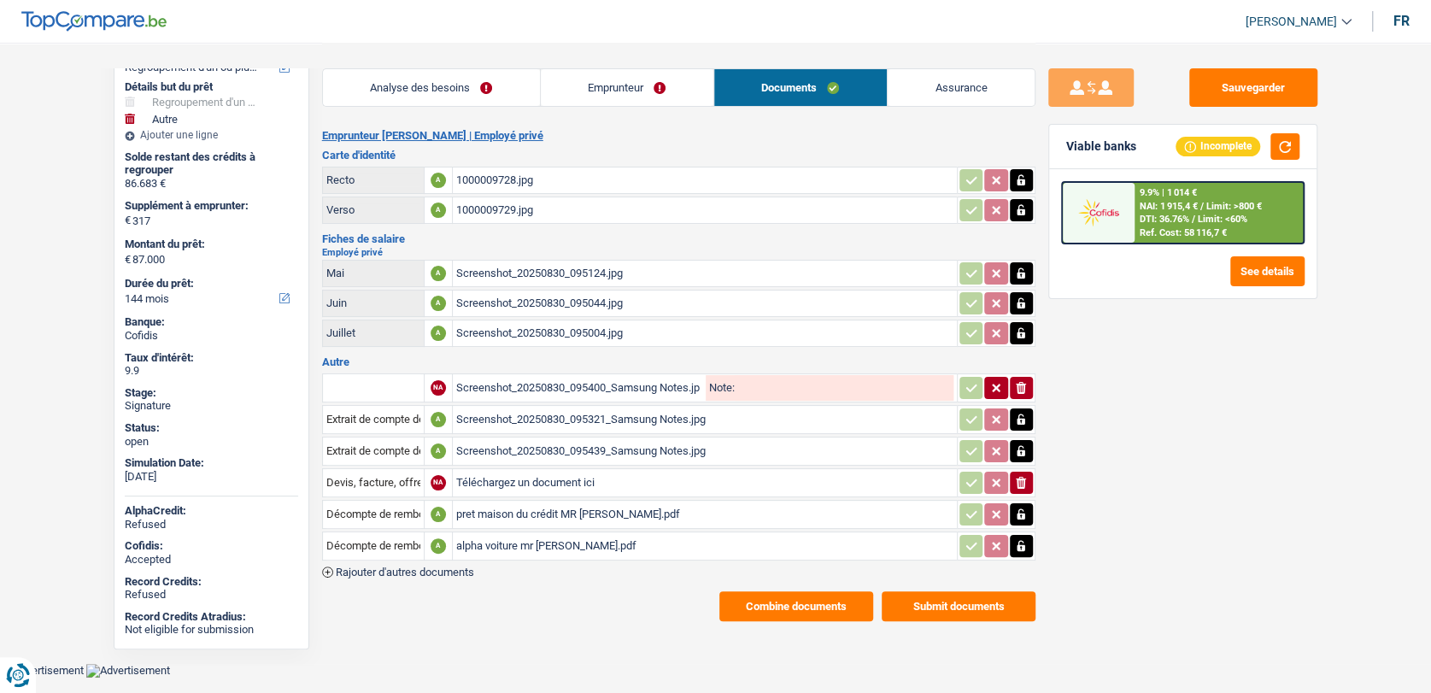
scroll to position [0, 0]
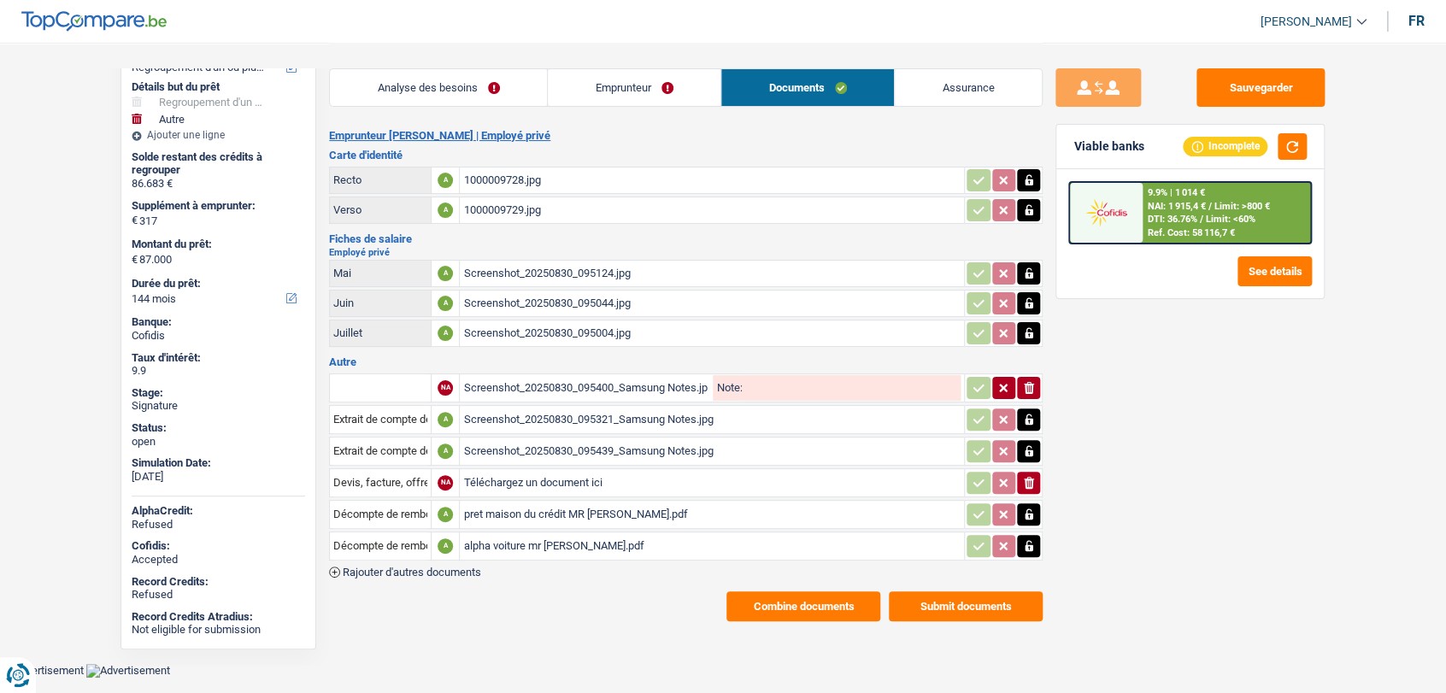
click at [529, 514] on div "pret maison du crédit MR [PERSON_NAME].pdf" at bounding box center [711, 515] width 497 height 26
click at [32, 228] on main "Notes Sauvegarder Name: [PERSON_NAME] But du prêt: Confort maison: meubles, tex…" at bounding box center [723, 332] width 1446 height 664
click at [435, 567] on span "Rajouter d'autres documents" at bounding box center [412, 572] width 138 height 11
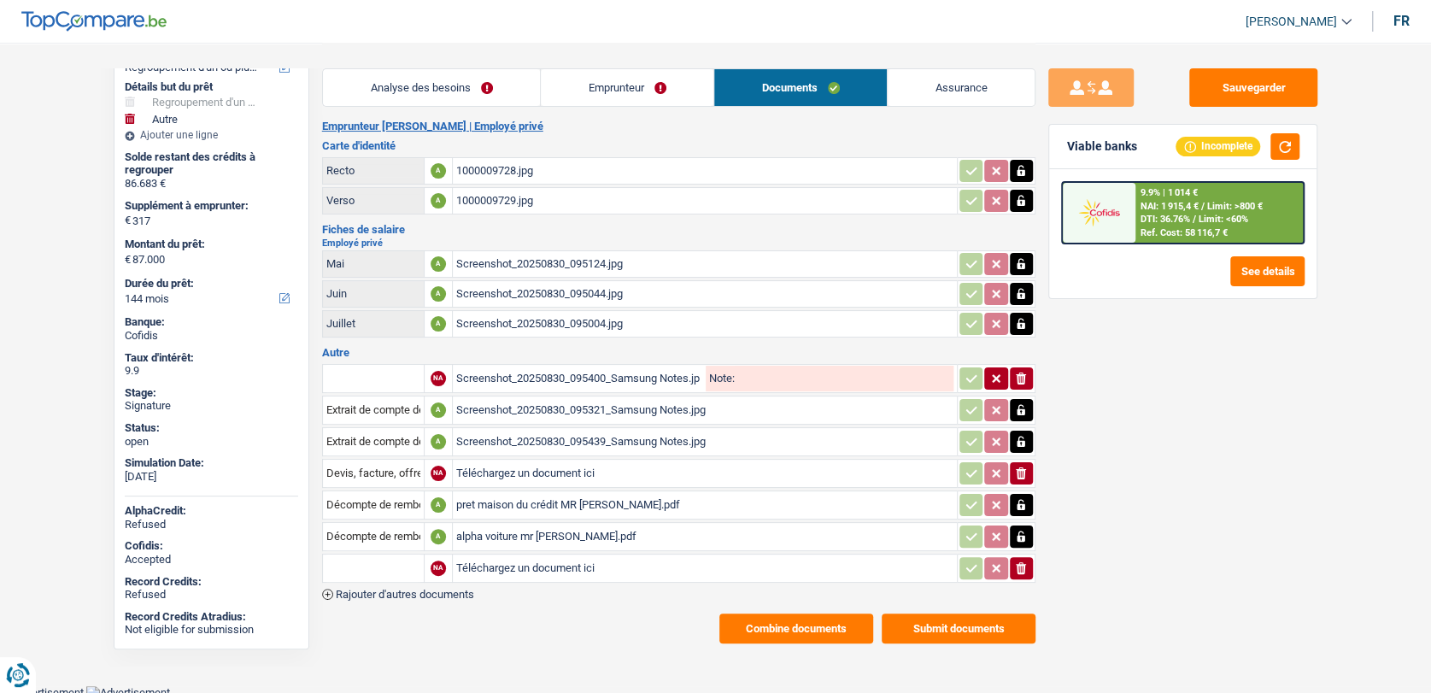
scroll to position [9, 0]
click at [417, 592] on span "Rajouter d'autres documents" at bounding box center [405, 595] width 138 height 11
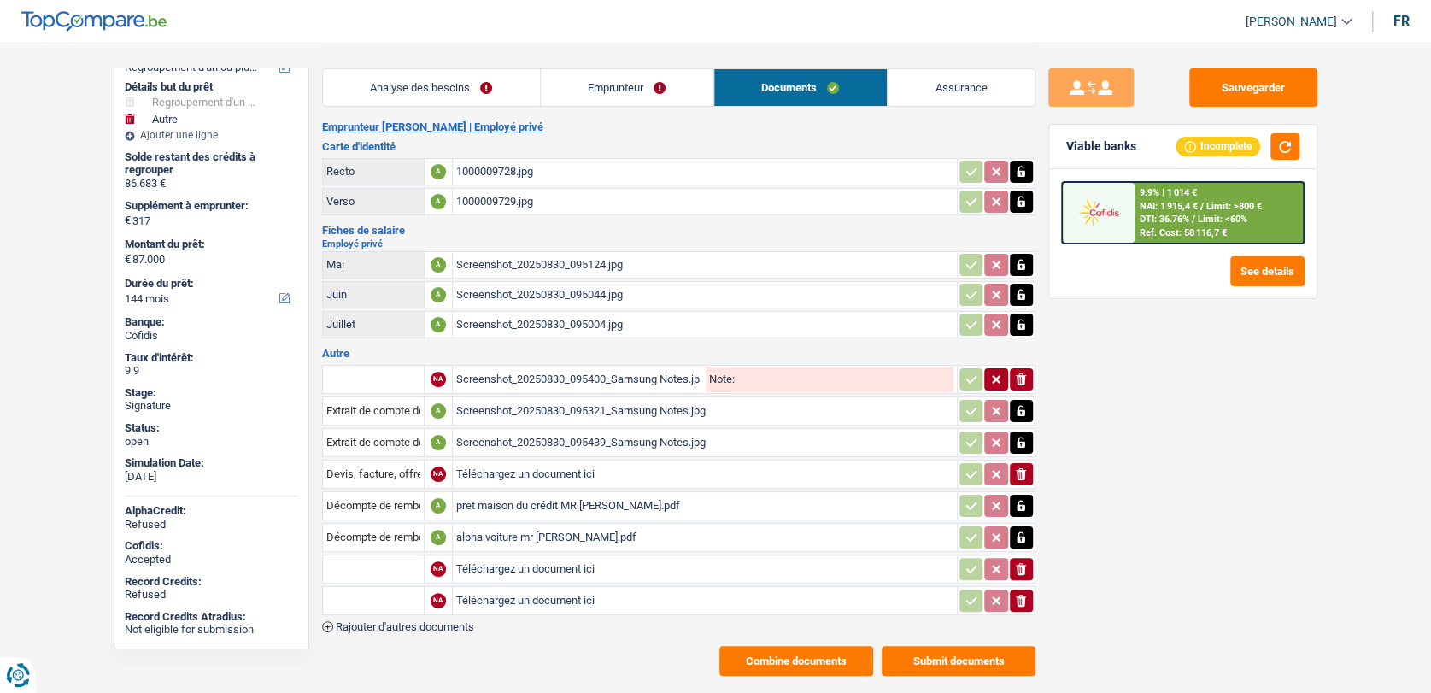
click at [491, 564] on input "Téléchargez un document ici" at bounding box center [704, 569] width 497 height 26
type input "C:\fakepath\AC-CCM-8105285617928565-1PDF_250916_151003.pdf"
click at [561, 588] on input "Téléchargez un document ici" at bounding box center [704, 601] width 497 height 26
type input "C:\fakepath\Pierre-AC-CCM-8105302517928587-2PDF_250916_150341.pdf"
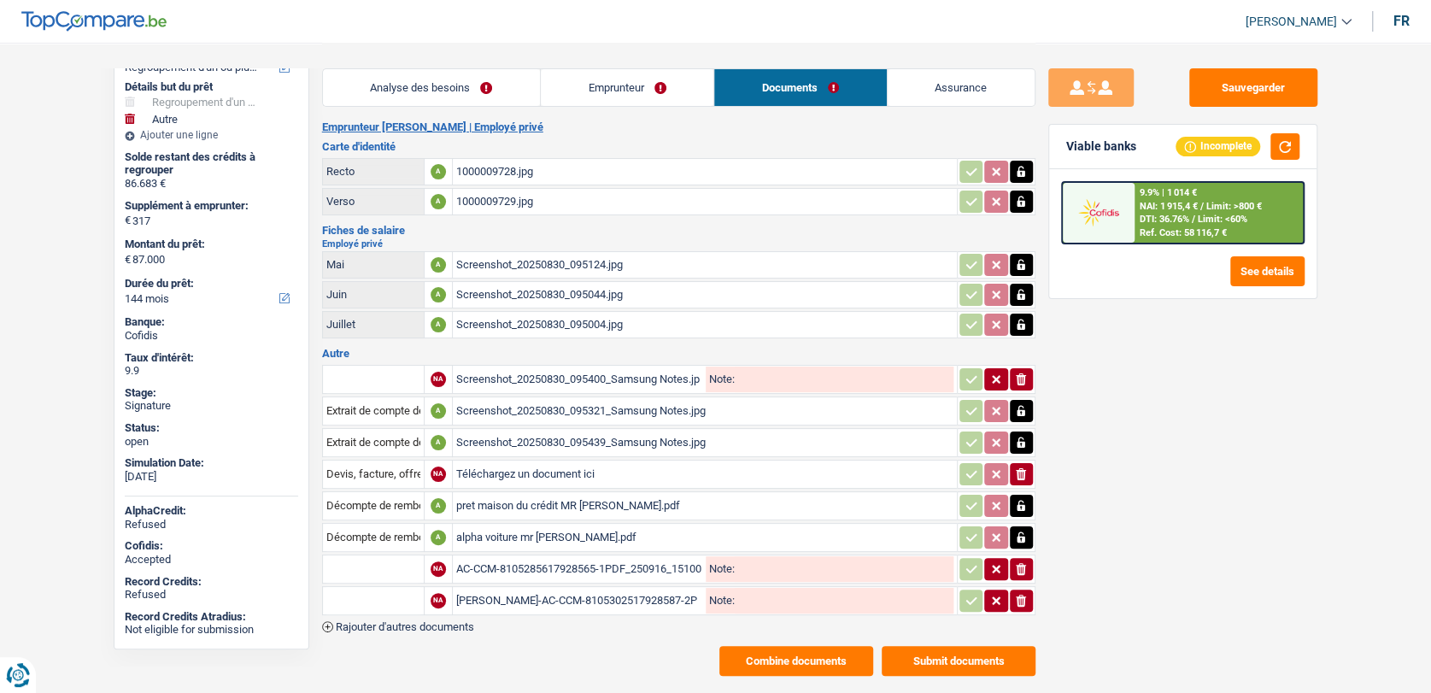
click at [391, 555] on input "text" at bounding box center [373, 568] width 94 height 27
click at [391, 592] on li "Décompte de remboursement anticipé" at bounding box center [446, 602] width 229 height 21
type input "Décompte de remboursement anticipé"
click at [356, 593] on input "text" at bounding box center [373, 600] width 94 height 27
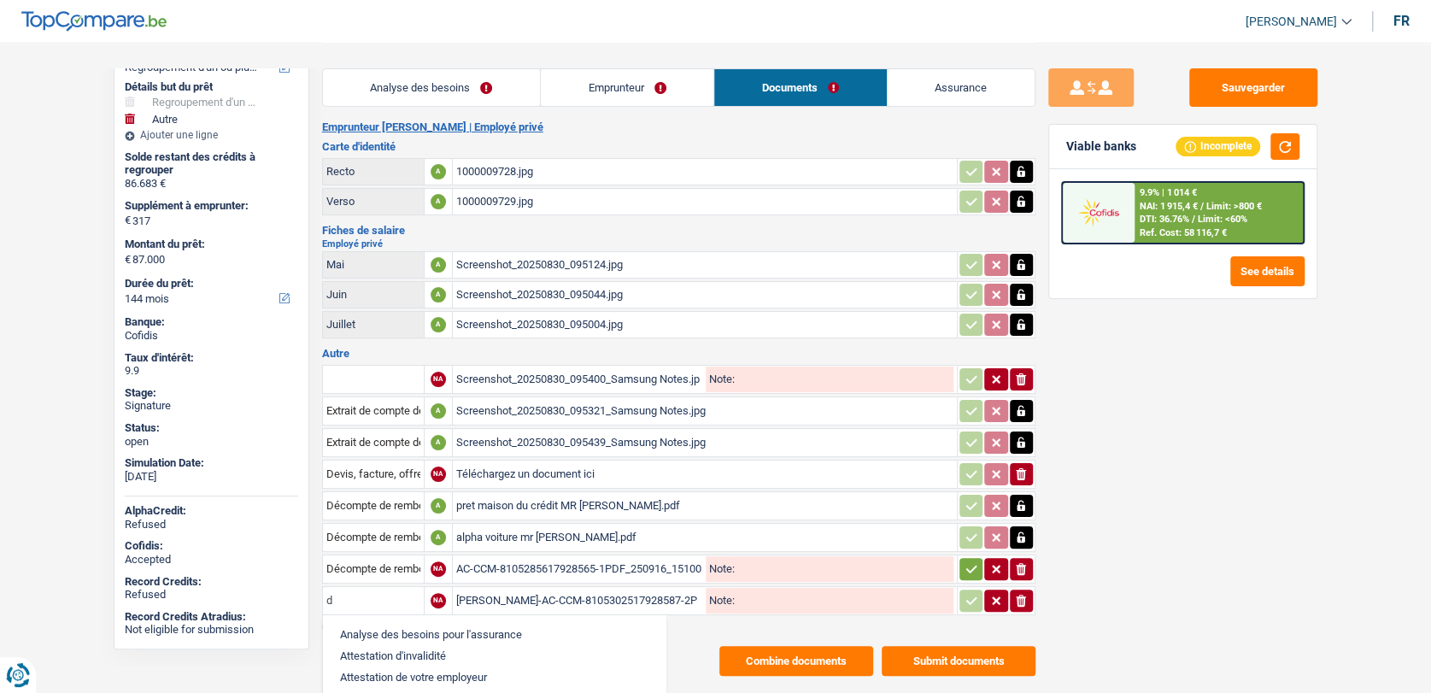
type input "Décompte de remboursement anticipé"
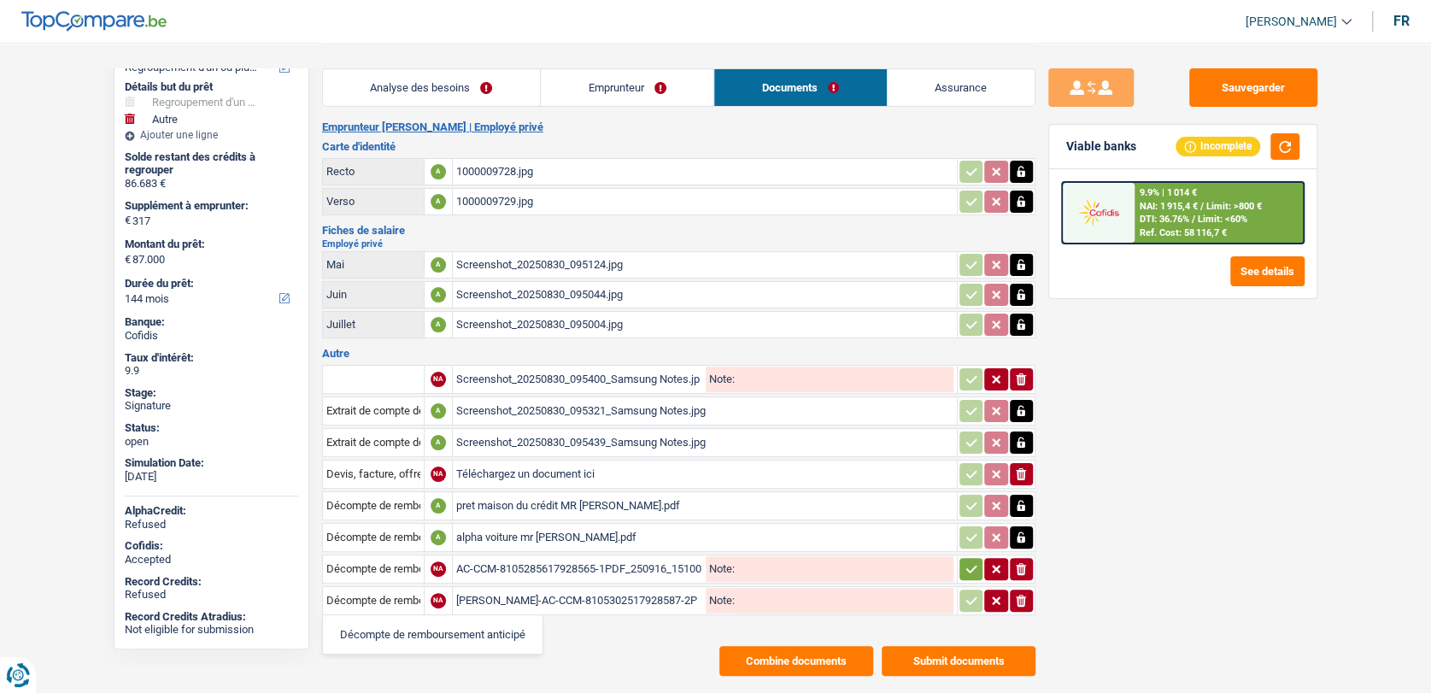
click at [969, 570] on button "button" at bounding box center [971, 569] width 23 height 22
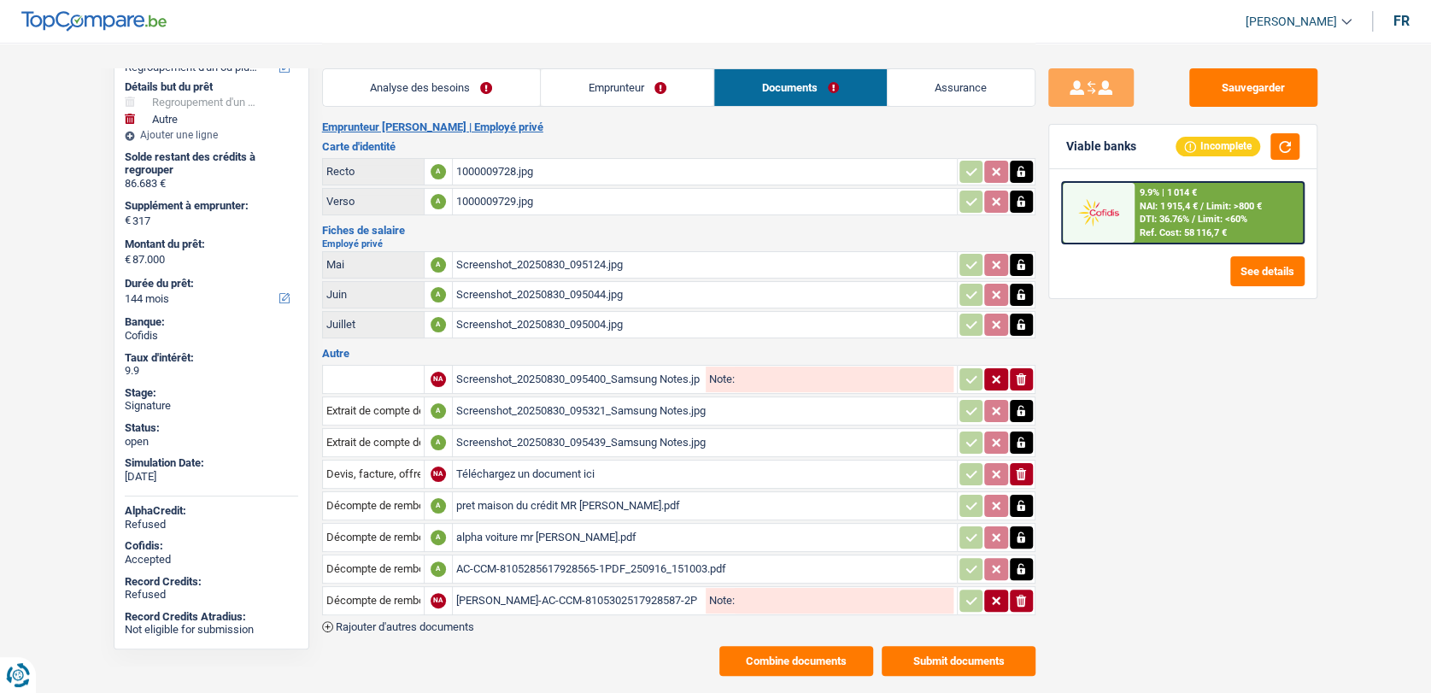
click at [1026, 497] on icon "button" at bounding box center [1021, 505] width 14 height 17
click at [1026, 529] on icon "button" at bounding box center [1021, 537] width 14 height 17
click at [1026, 495] on button "ionicons-v5-e" at bounding box center [1021, 506] width 23 height 22
click at [1020, 529] on icon "ionicons-v5-e" at bounding box center [1021, 537] width 14 height 17
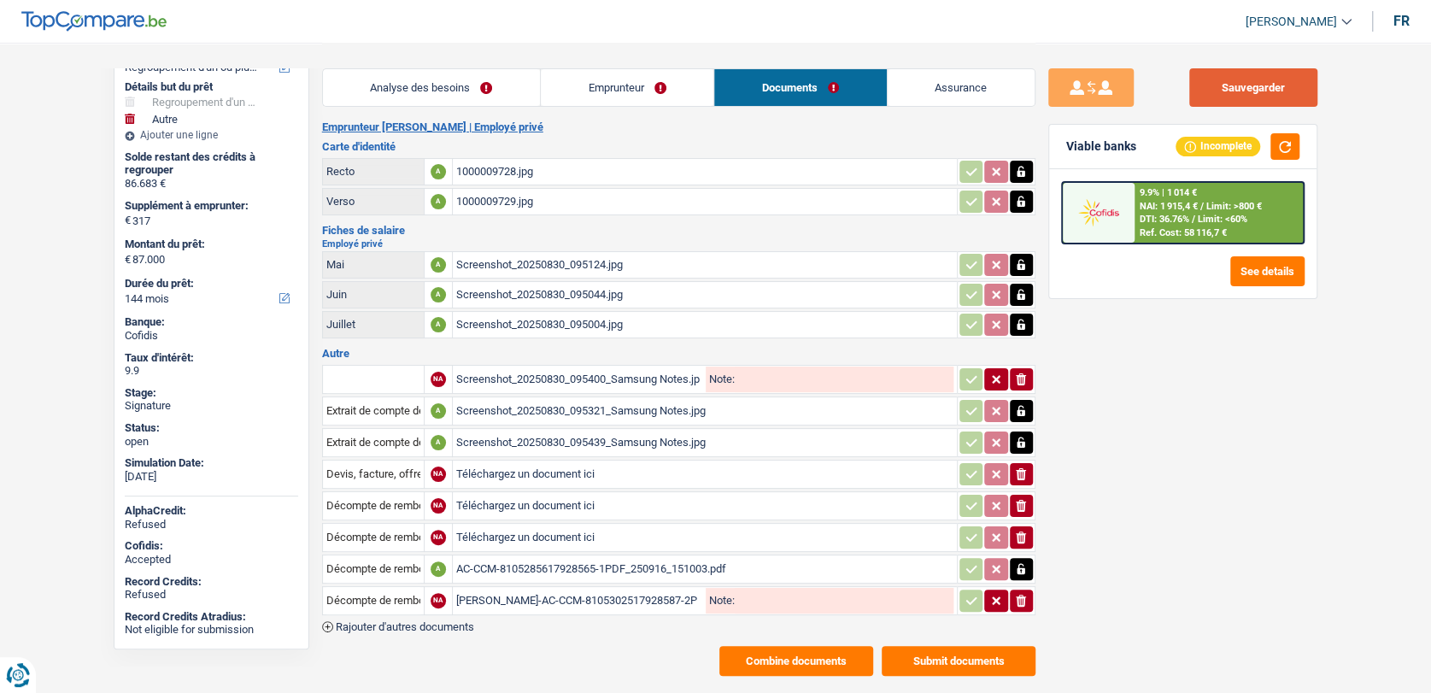
click at [1225, 90] on button "Sauvegarder" at bounding box center [1254, 87] width 128 height 38
click at [484, 592] on div "[PERSON_NAME]-AC-CCM-8105302517928587-2PDF_250916_150341.pdf" at bounding box center [579, 601] width 246 height 26
click at [530, 561] on div "AC-CCM-8105285617928565-1PDF_250916_151003.pdf" at bounding box center [704, 569] width 497 height 26
click at [567, 590] on div "[PERSON_NAME]-AC-CCM-8105302517928587-2PDF_250916_150341.pdf" at bounding box center [579, 601] width 246 height 26
click at [1280, 95] on button "Sauvegarder" at bounding box center [1254, 87] width 128 height 38
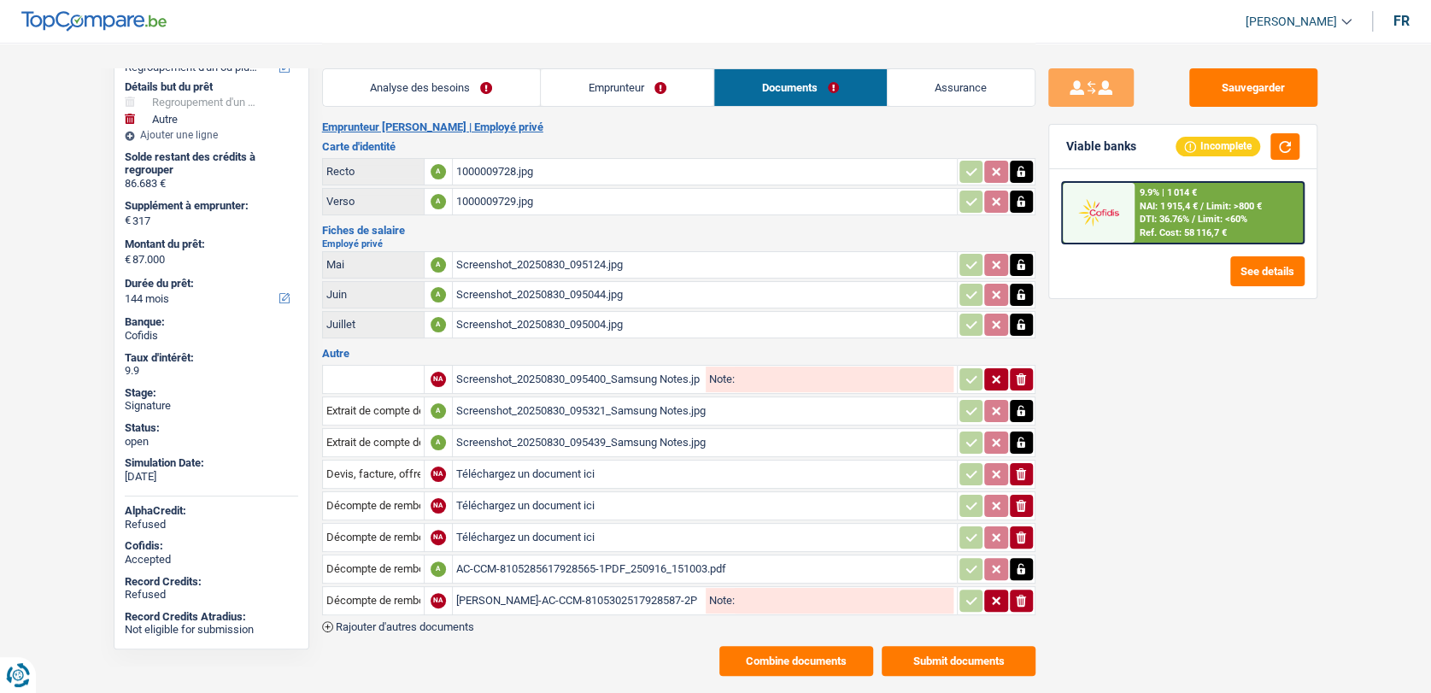
click at [568, 97] on link "Emprunteur" at bounding box center [627, 87] width 173 height 37
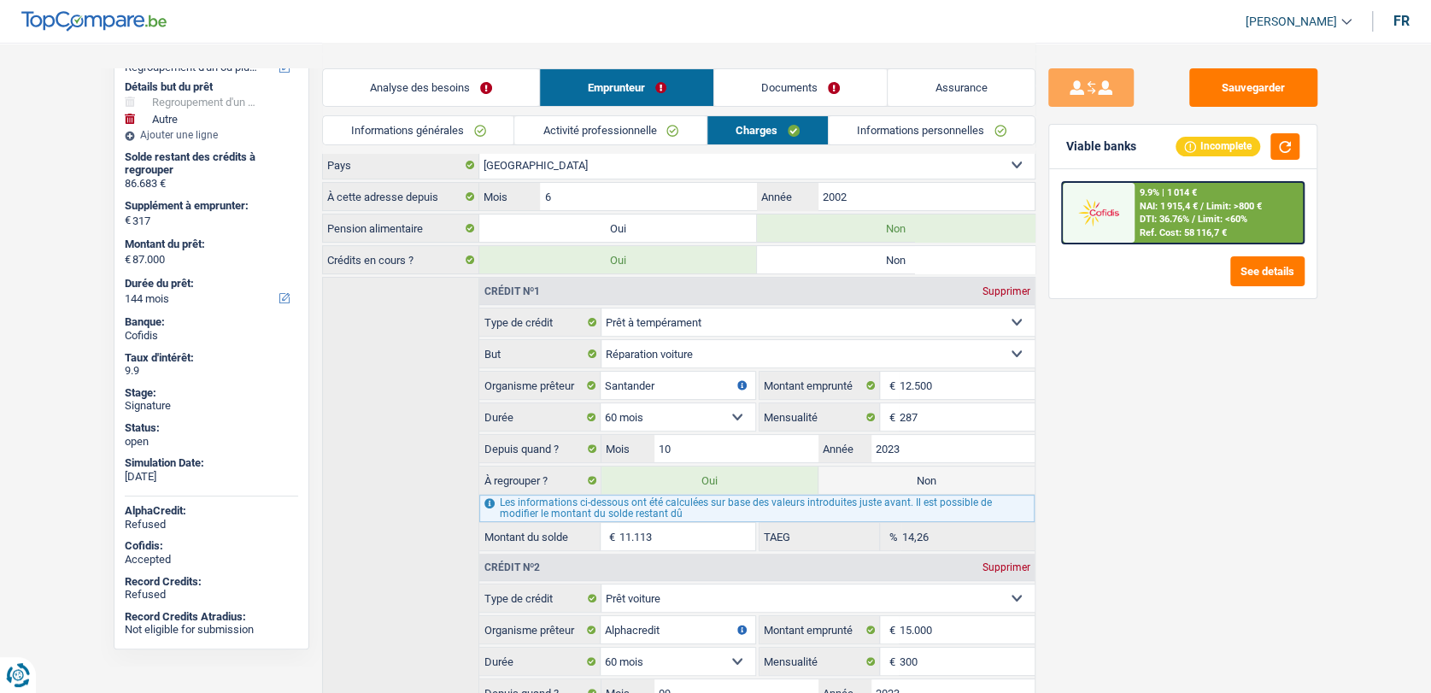
scroll to position [131, 0]
